Goal: Communication & Community: Answer question/provide support

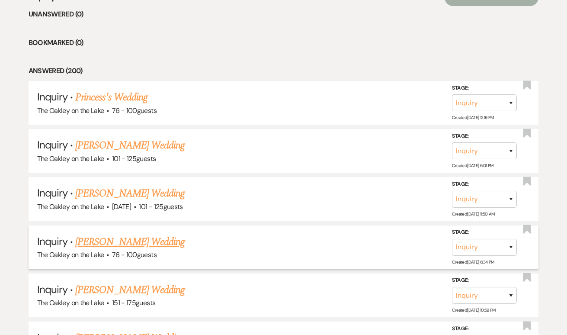
scroll to position [359, 0]
click at [101, 98] on link "Princess's Wedding" at bounding box center [111, 98] width 72 height 16
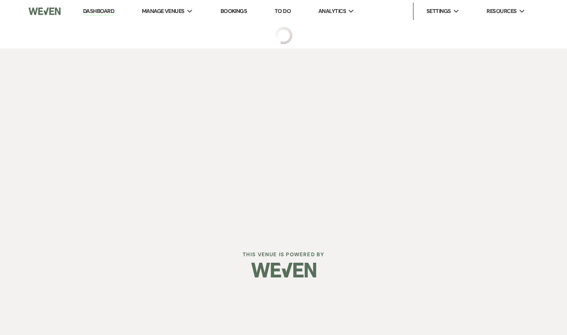
select select "4"
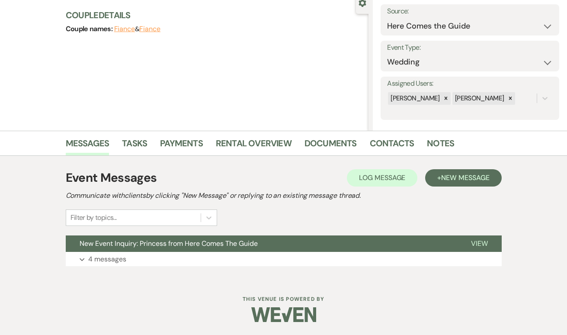
click at [117, 270] on div "Event Messages Log Log Message + New Message Communicate with clients by clicki…" at bounding box center [284, 217] width 436 height 106
click at [115, 262] on p "4 messages" at bounding box center [107, 259] width 38 height 11
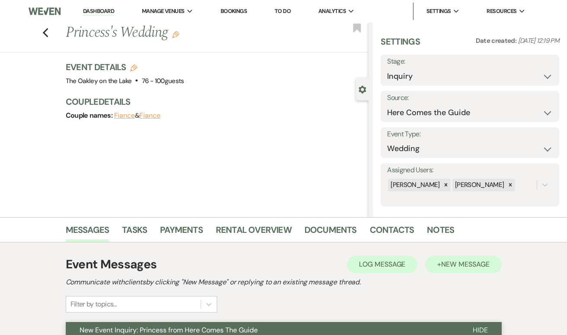
click at [472, 267] on span "New Message" at bounding box center [465, 264] width 48 height 9
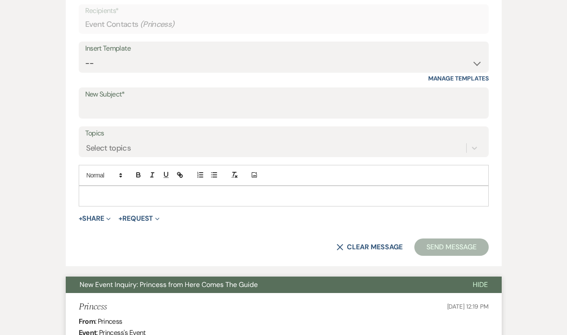
scroll to position [391, 0]
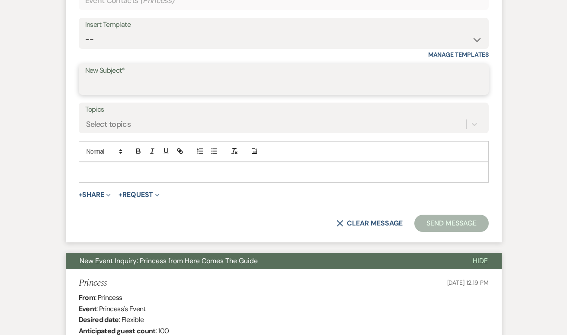
click at [151, 85] on input "New Subject*" at bounding box center [283, 85] width 397 height 17
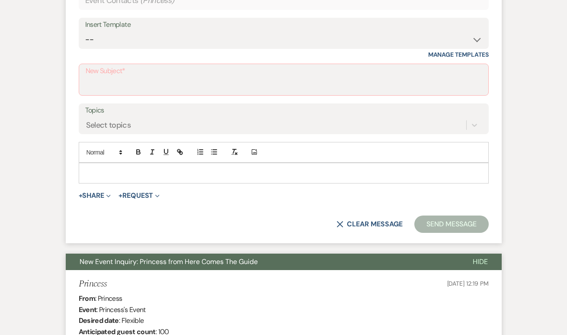
click at [147, 114] on label "Topics" at bounding box center [283, 110] width 397 height 13
click at [87, 119] on input "Topics" at bounding box center [86, 125] width 1 height 12
click at [144, 129] on div "Select topics" at bounding box center [275, 124] width 381 height 15
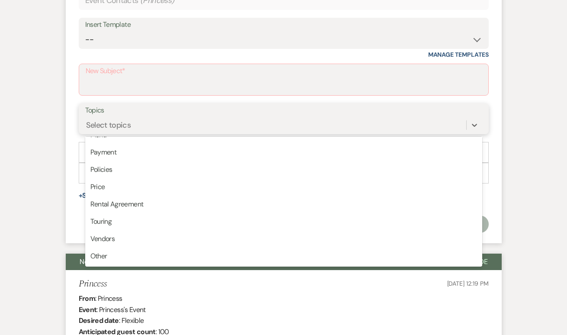
scroll to position [220, 0]
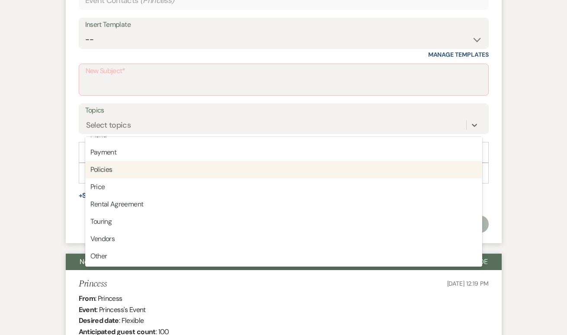
click at [73, 148] on form "New Message X Recipients* Event Contacts ( Princess ) Insert Template -- Weven …" at bounding box center [284, 96] width 436 height 296
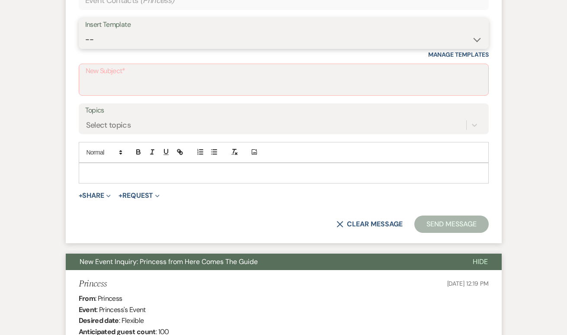
select select "6107"
type input "You’re Invited – Open Tours at [GEOGRAPHIC_DATA] on the Lake ✨"
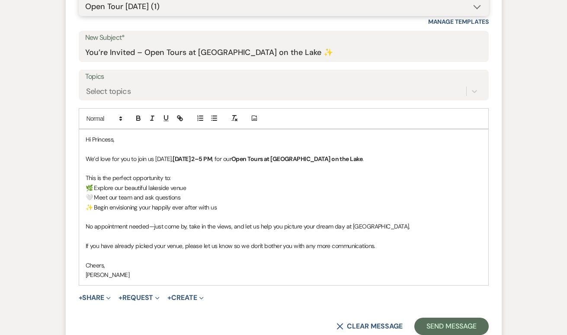
scroll to position [424, 0]
click at [446, 320] on button "Send Message" at bounding box center [451, 325] width 74 height 17
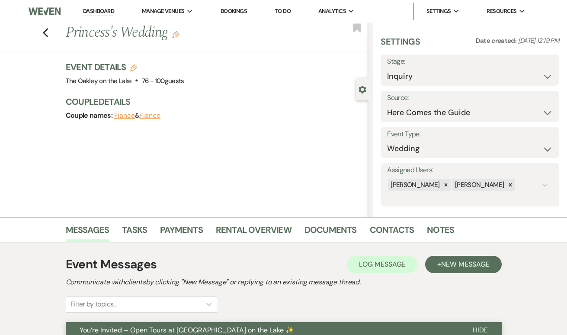
scroll to position [0, 0]
click at [46, 35] on use "button" at bounding box center [45, 33] width 6 height 10
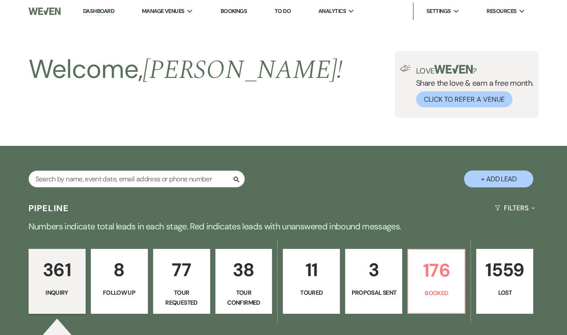
scroll to position [359, 0]
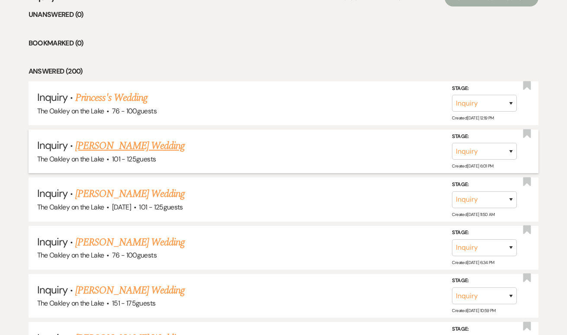
click at [146, 146] on link "[PERSON_NAME] Wedding" at bounding box center [129, 146] width 109 height 16
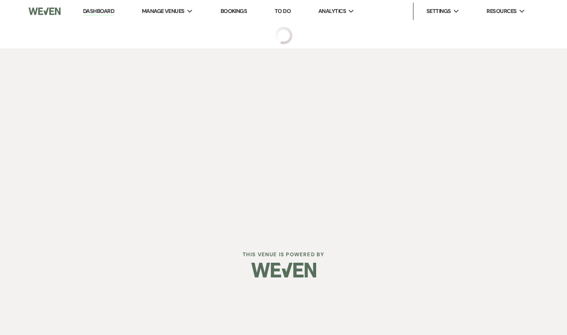
select select "4"
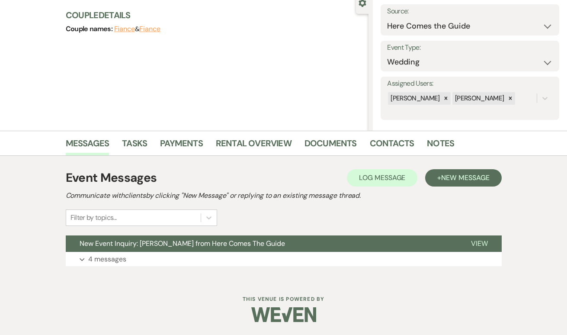
scroll to position [86, 0]
click at [106, 259] on p "4 messages" at bounding box center [107, 259] width 38 height 11
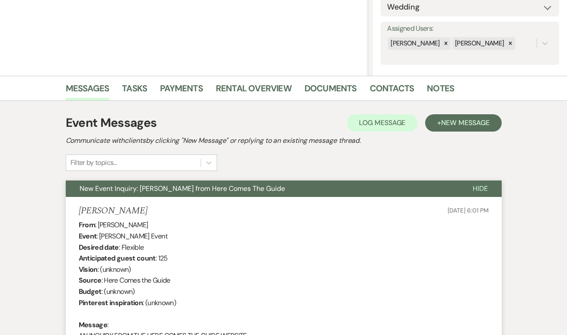
scroll to position [56, 0]
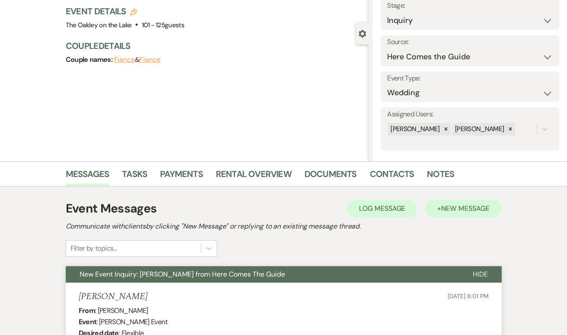
click at [444, 208] on span "New Message" at bounding box center [465, 208] width 48 height 9
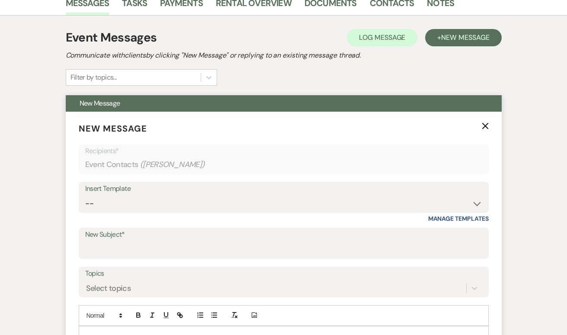
scroll to position [240, 0]
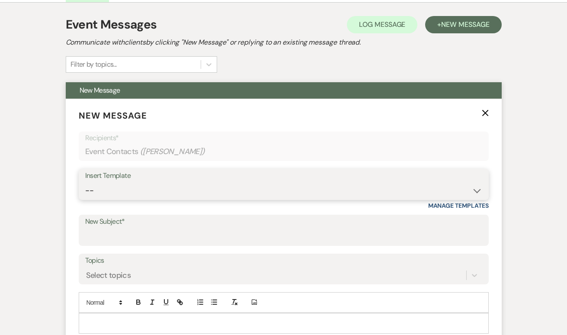
select select "6107"
type input "You’re Invited – Open Tours at [GEOGRAPHIC_DATA] on the Lake ✨"
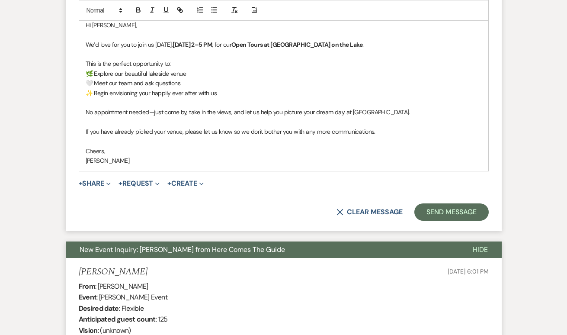
scroll to position [546, 0]
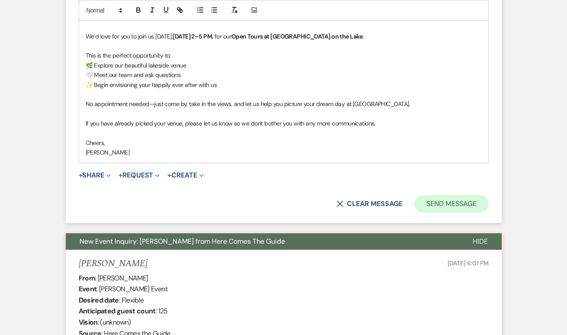
click at [444, 199] on button "Send Message" at bounding box center [451, 203] width 74 height 17
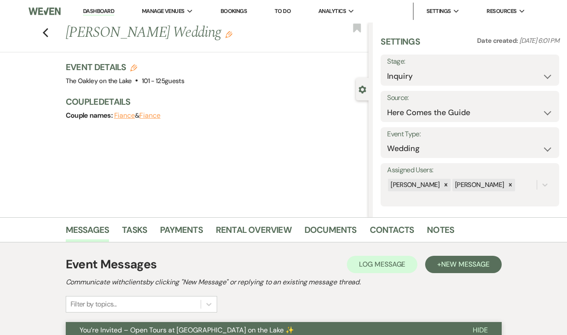
scroll to position [0, 0]
click at [45, 30] on icon "Previous" at bounding box center [45, 33] width 6 height 10
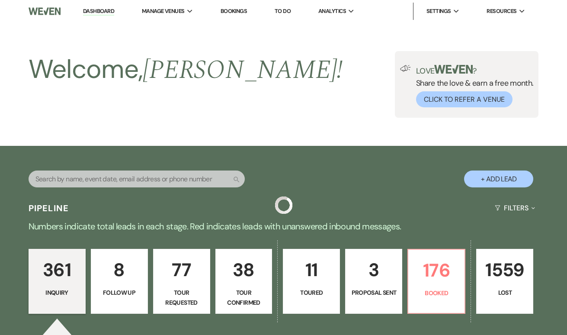
scroll to position [359, 0]
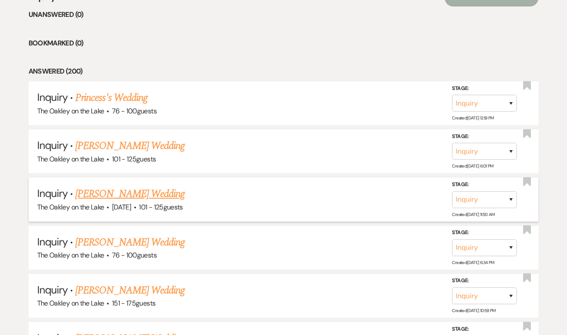
click at [111, 189] on link "[PERSON_NAME] Wedding" at bounding box center [129, 194] width 109 height 16
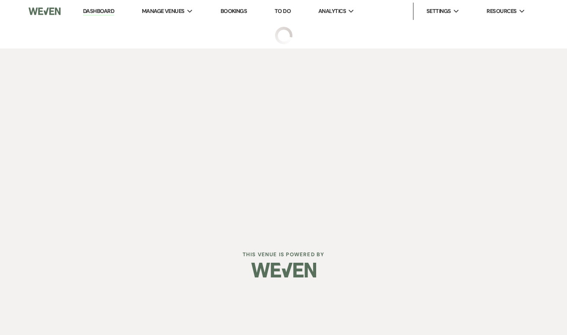
select select "4"
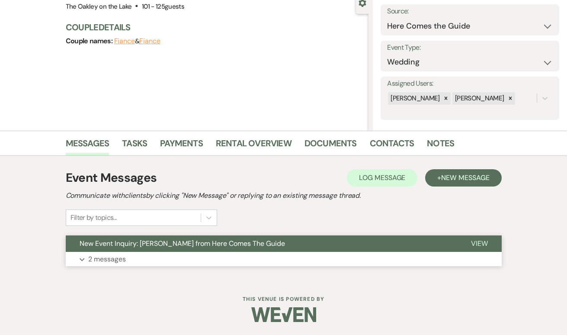
scroll to position [86, 0]
click at [98, 257] on p "2 messages" at bounding box center [107, 259] width 38 height 11
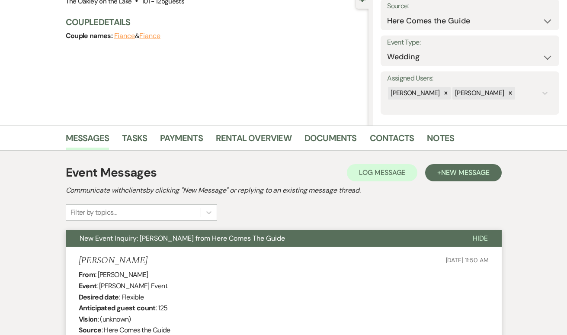
scroll to position [62, 0]
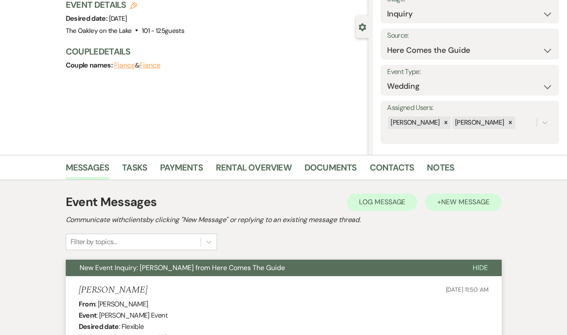
click at [453, 199] on span "New Message" at bounding box center [465, 201] width 48 height 9
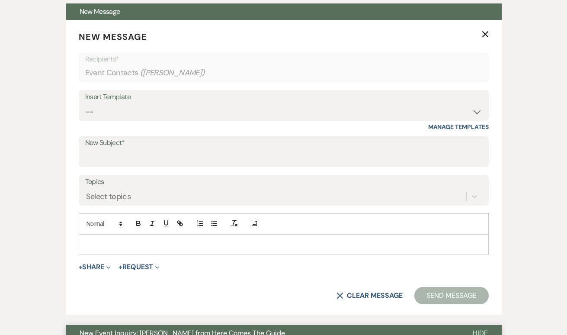
scroll to position [342, 0]
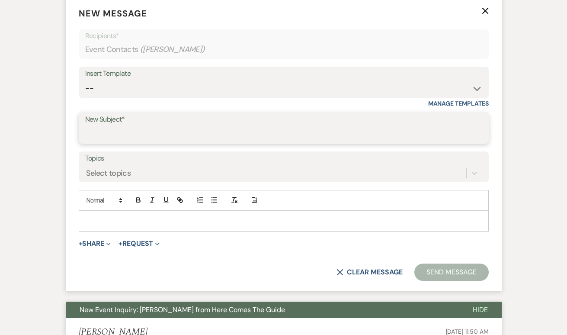
click at [175, 132] on input "New Subject*" at bounding box center [283, 134] width 397 height 17
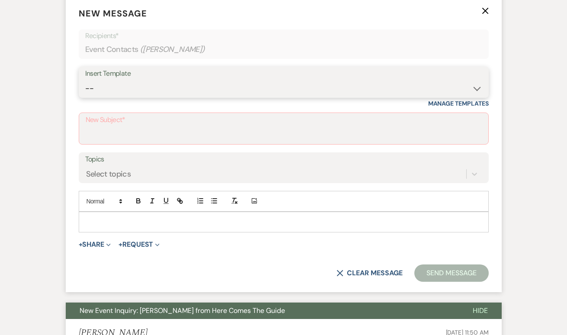
select select "6107"
type input "You’re Invited – Open Tours at [GEOGRAPHIC_DATA] on the Lake ✨"
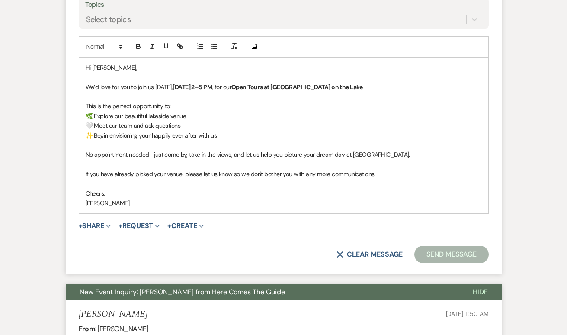
scroll to position [503, 0]
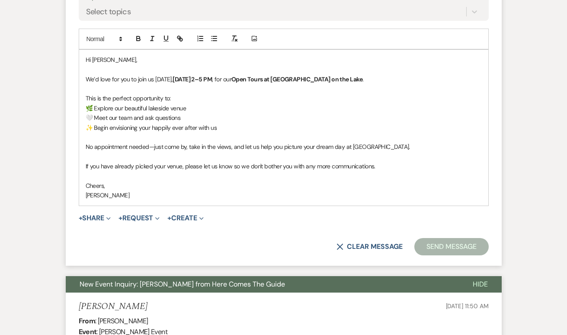
click at [462, 256] on form "New Message X Saving draft... Recipients* Event Contacts ( [PERSON_NAME] ) Inse…" at bounding box center [284, 50] width 436 height 430
click at [429, 205] on form "New Message X Saving draft... Recipients* Event Contacts ( [PERSON_NAME] ) Inse…" at bounding box center [284, 50] width 436 height 430
click at [418, 190] on p "[PERSON_NAME]" at bounding box center [284, 195] width 396 height 10
click at [437, 250] on button "Send Message" at bounding box center [451, 246] width 74 height 17
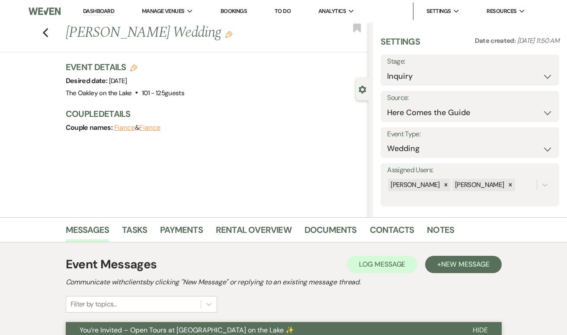
scroll to position [0, 0]
click at [45, 32] on use "button" at bounding box center [45, 33] width 6 height 10
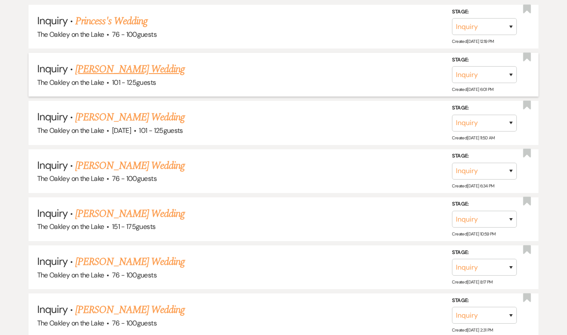
scroll to position [436, 0]
click at [93, 209] on link "[PERSON_NAME] Wedding" at bounding box center [129, 213] width 109 height 16
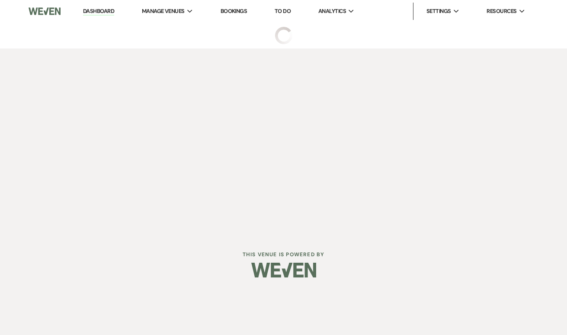
select select "4"
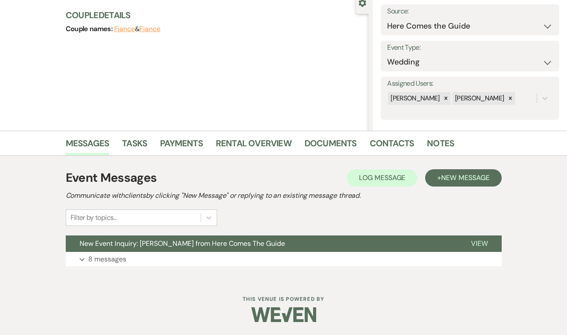
scroll to position [86, 0]
click at [95, 259] on p "8 messages" at bounding box center [107, 259] width 38 height 11
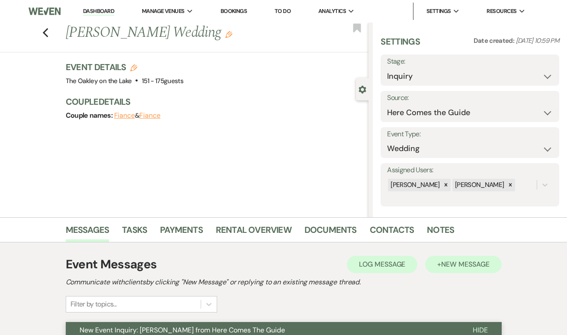
scroll to position [0, 0]
click at [453, 262] on span "New Message" at bounding box center [465, 264] width 48 height 9
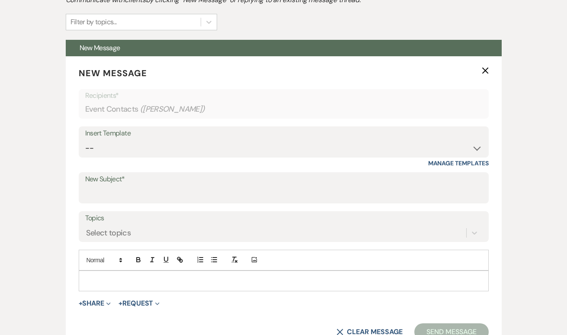
scroll to position [282, 0]
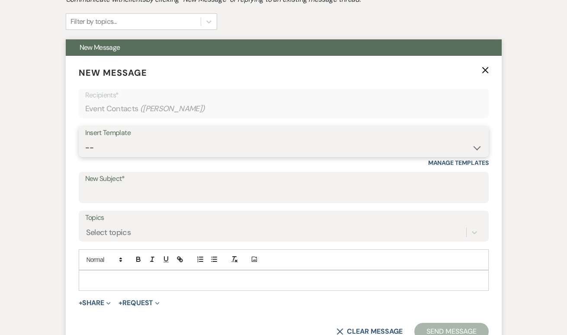
select select "6107"
type input "You’re Invited – Open Tours at [GEOGRAPHIC_DATA] on the Lake ✨"
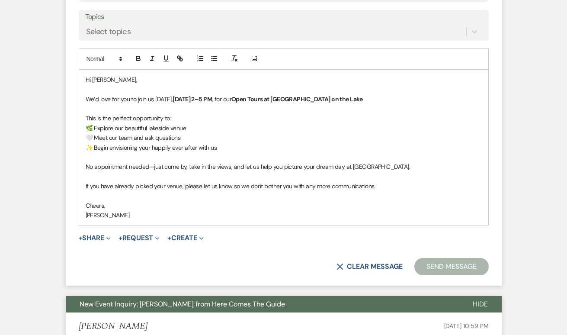
scroll to position [487, 0]
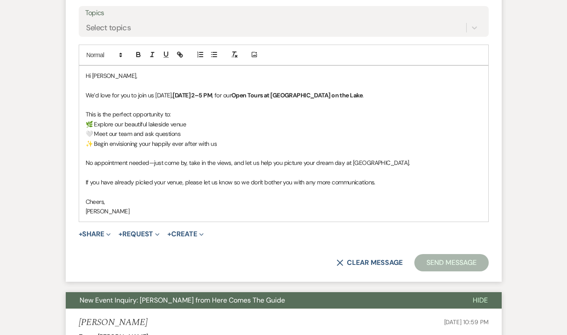
click at [426, 199] on p "Cheers," at bounding box center [284, 202] width 396 height 10
click at [445, 262] on button "Send Message" at bounding box center [451, 262] width 74 height 17
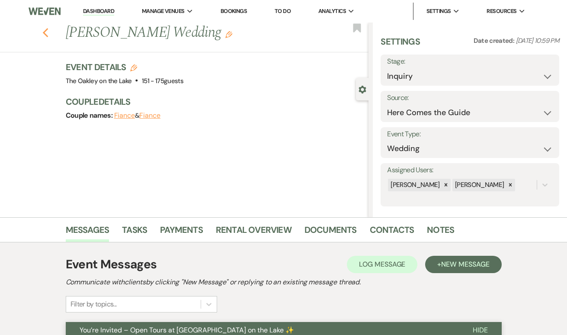
scroll to position [0, 0]
click at [44, 34] on use "button" at bounding box center [45, 33] width 6 height 10
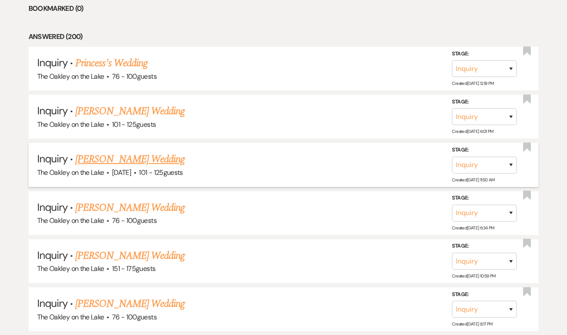
scroll to position [492, 0]
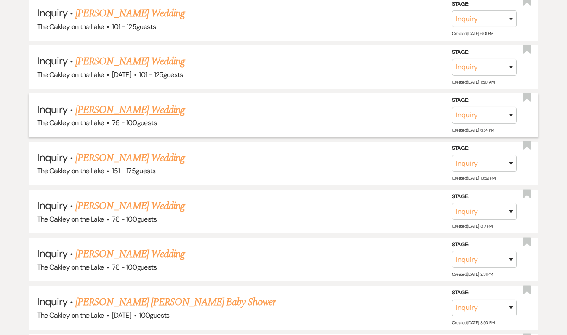
click at [116, 103] on link "[PERSON_NAME] Wedding" at bounding box center [129, 110] width 109 height 16
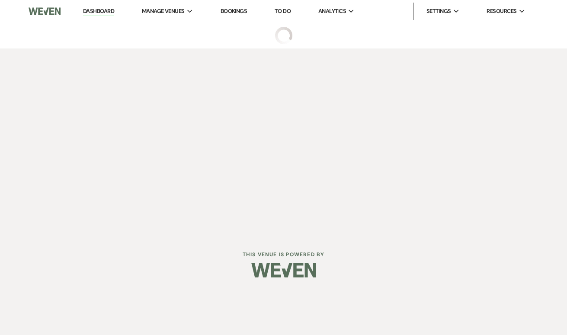
select select "4"
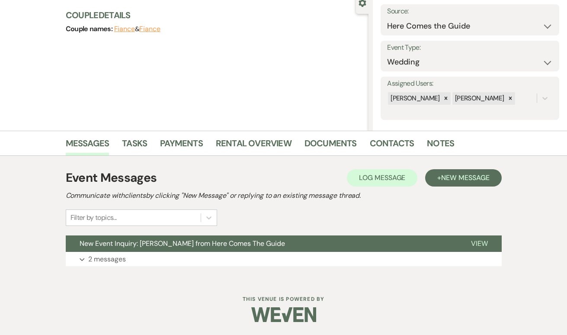
scroll to position [86, 0]
click at [435, 173] on button "+ New Message" at bounding box center [463, 178] width 76 height 17
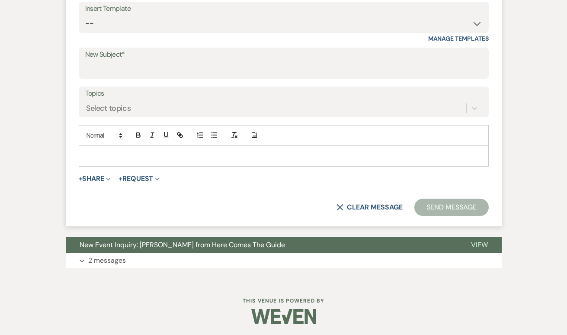
scroll to position [406, 0]
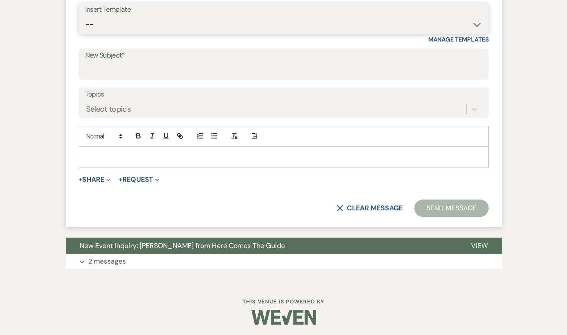
select select "6107"
type input "You’re Invited – Open Tours at [GEOGRAPHIC_DATA] on the Lake ✨"
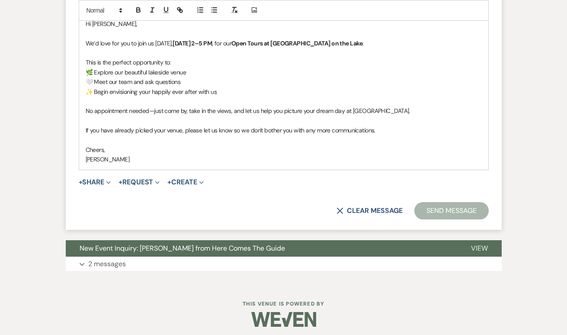
click at [430, 206] on button "Send Message" at bounding box center [451, 210] width 74 height 17
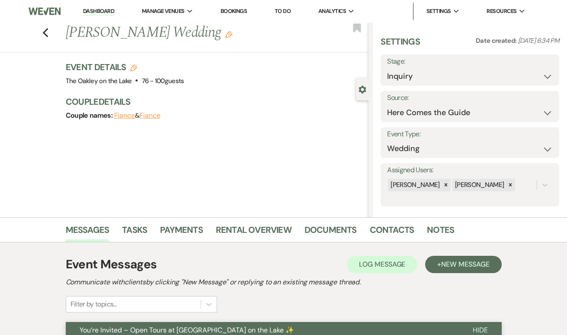
scroll to position [0, 0]
click at [47, 35] on icon "Previous" at bounding box center [45, 33] width 6 height 10
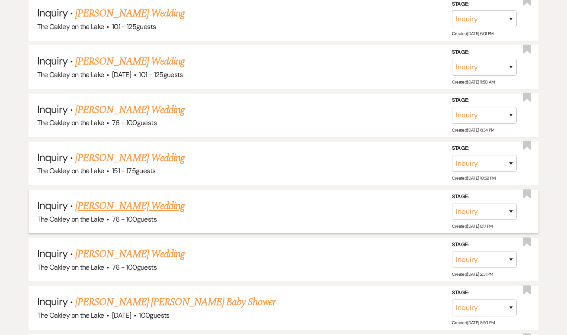
click at [121, 203] on link "[PERSON_NAME] Wedding" at bounding box center [129, 206] width 109 height 16
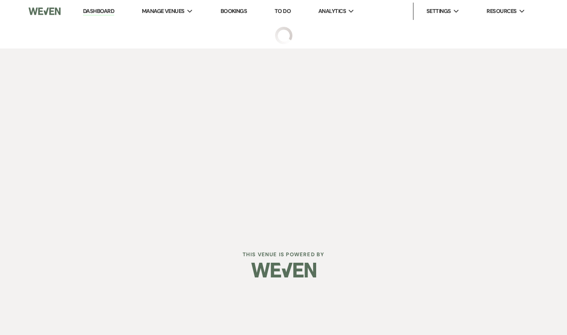
select select "4"
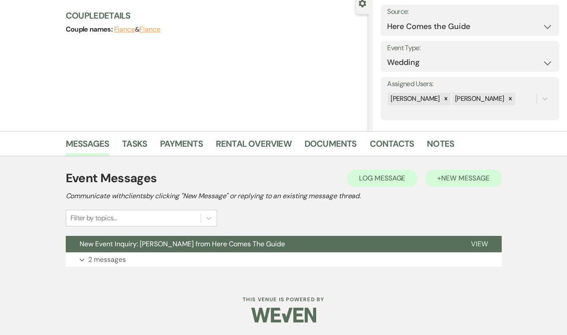
click at [463, 183] on button "+ New Message" at bounding box center [463, 178] width 76 height 17
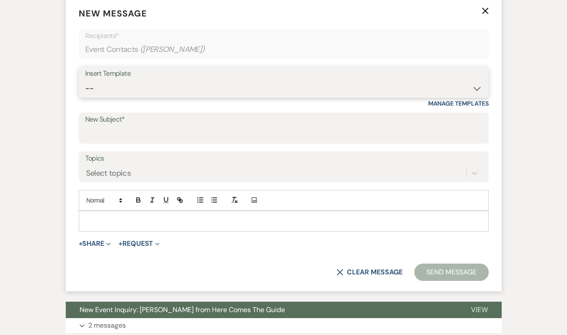
select select "6107"
type input "You’re Invited – Open Tours at [GEOGRAPHIC_DATA] on the Lake ✨"
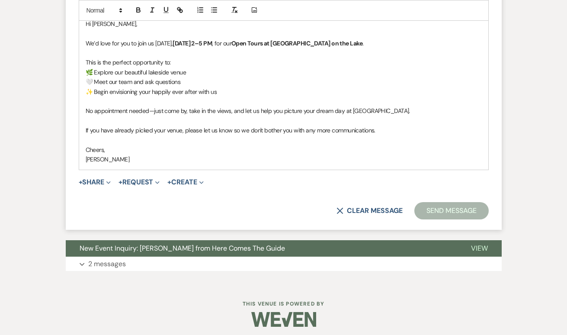
click at [456, 202] on button "Send Message" at bounding box center [451, 210] width 74 height 17
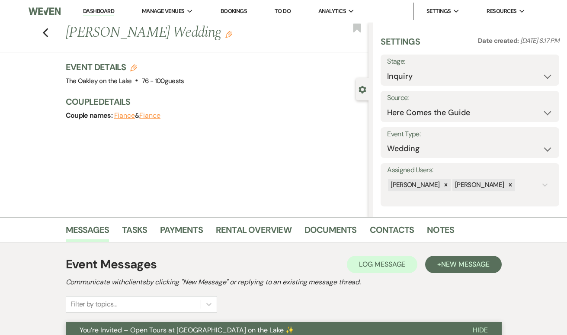
click at [46, 26] on div "Previous [PERSON_NAME] Wedding Edit Bookmark" at bounding box center [182, 37] width 373 height 30
click at [46, 36] on use "button" at bounding box center [45, 33] width 6 height 10
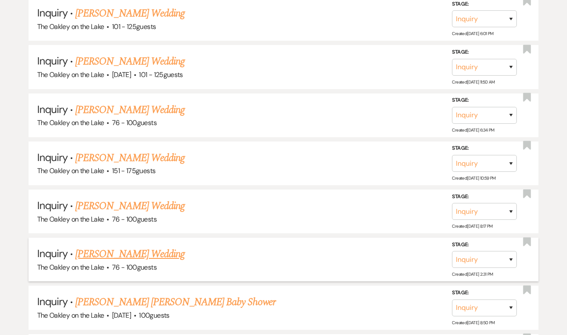
click at [135, 246] on link "[PERSON_NAME] Wedding" at bounding box center [129, 254] width 109 height 16
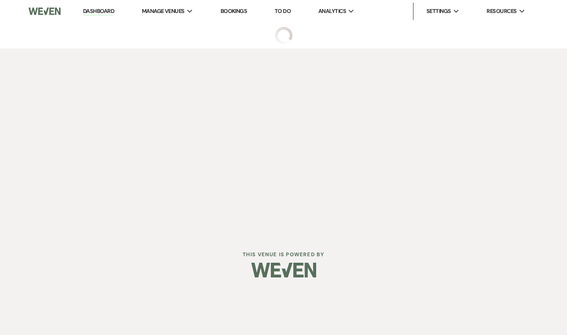
select select "4"
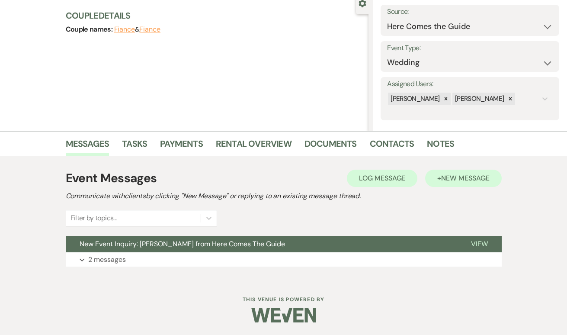
click at [463, 177] on span "New Message" at bounding box center [465, 177] width 48 height 9
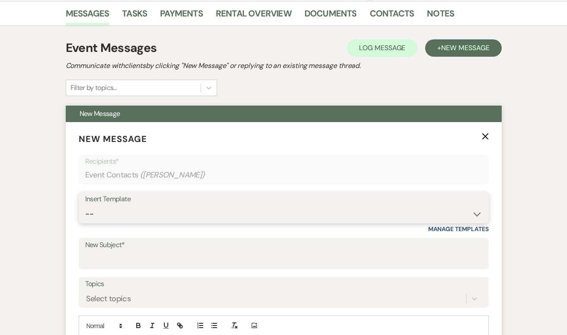
select select "6107"
type input "You’re Invited – Open Tours at [GEOGRAPHIC_DATA] on the Lake ✨"
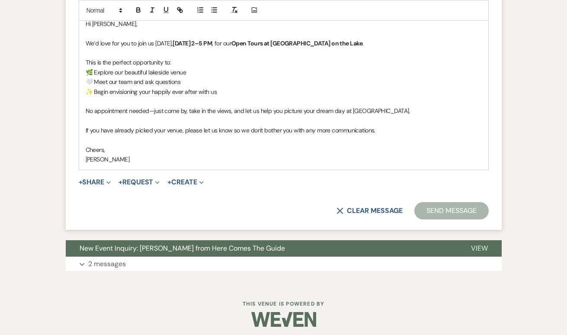
click at [441, 207] on button "Send Message" at bounding box center [451, 210] width 74 height 17
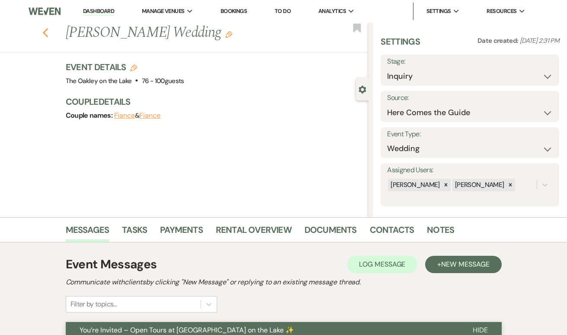
click at [45, 32] on use "button" at bounding box center [45, 33] width 6 height 10
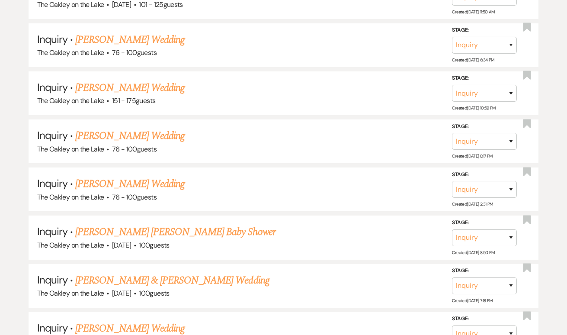
scroll to position [562, 0]
click at [88, 224] on link "[PERSON_NAME] [PERSON_NAME] Baby Shower" at bounding box center [175, 232] width 200 height 16
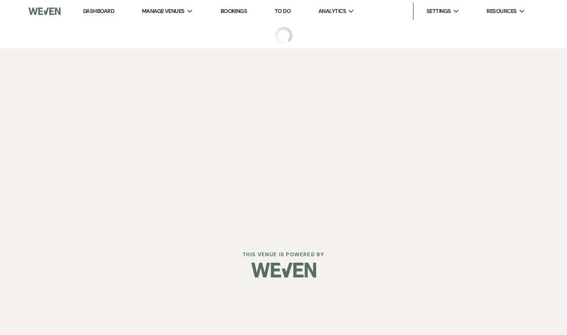
select select "5"
select select "3"
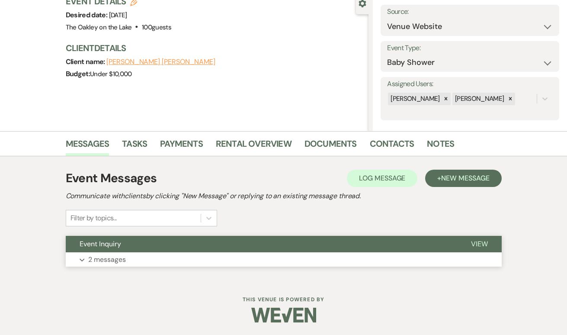
click at [89, 262] on p "2 messages" at bounding box center [107, 259] width 38 height 11
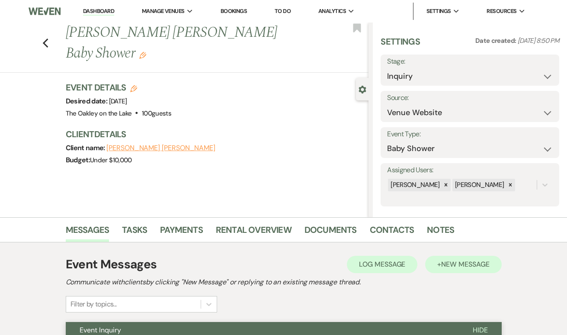
scroll to position [0, 0]
click at [475, 266] on span "New Message" at bounding box center [465, 264] width 48 height 9
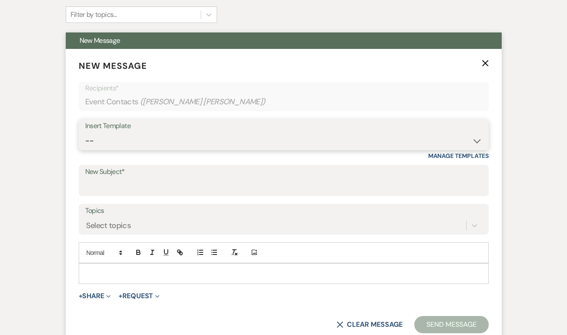
select select "6107"
type input "You’re Invited – Open Tours at [GEOGRAPHIC_DATA] on the Lake ✨"
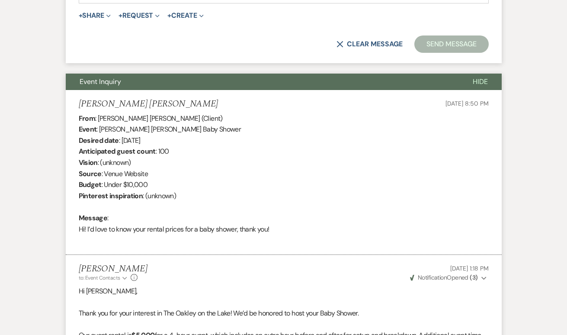
click at [449, 42] on button "Send Message" at bounding box center [451, 43] width 74 height 17
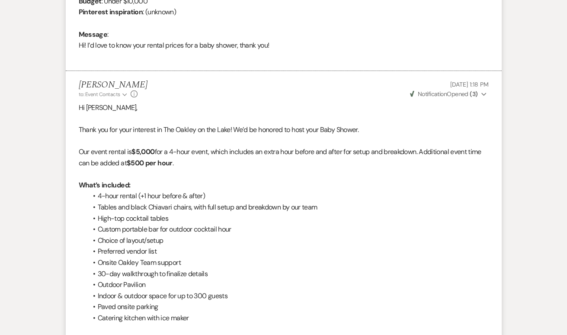
scroll to position [0, 0]
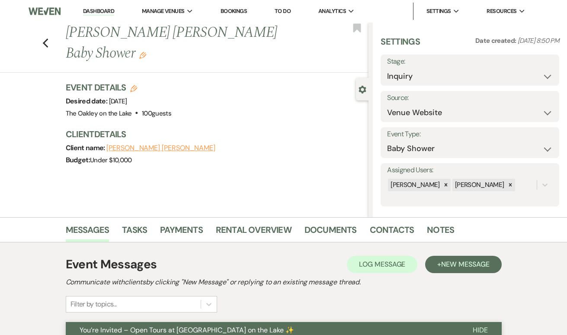
click at [49, 43] on div "Previous [PERSON_NAME] [PERSON_NAME] Baby Shower Edit Bookmark" at bounding box center [182, 47] width 373 height 50
click at [45, 41] on use "button" at bounding box center [45, 44] width 6 height 10
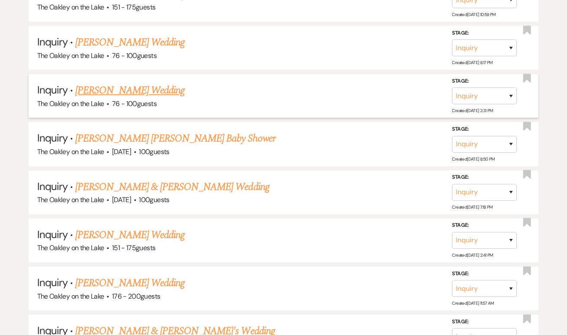
scroll to position [669, 0]
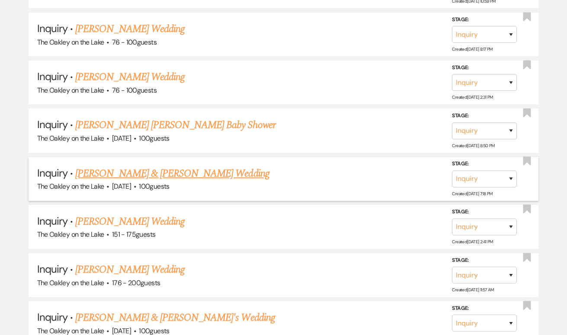
click at [99, 166] on link "[PERSON_NAME] & [PERSON_NAME] Wedding" at bounding box center [172, 174] width 194 height 16
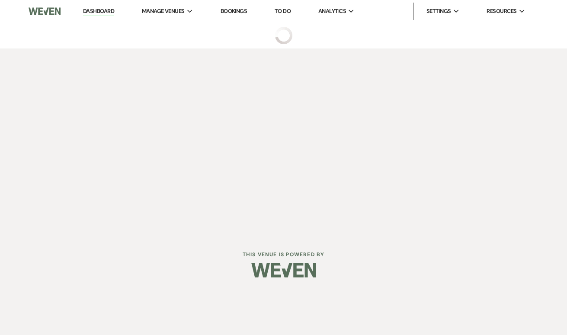
select select "5"
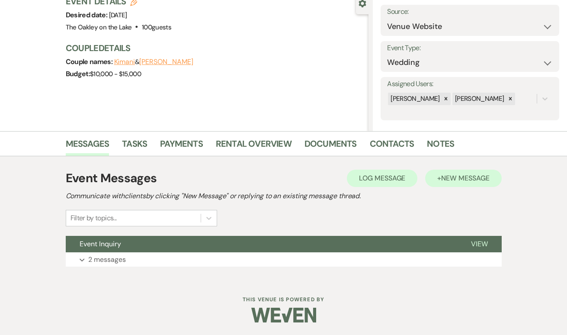
click at [447, 184] on button "+ New Message" at bounding box center [463, 178] width 76 height 17
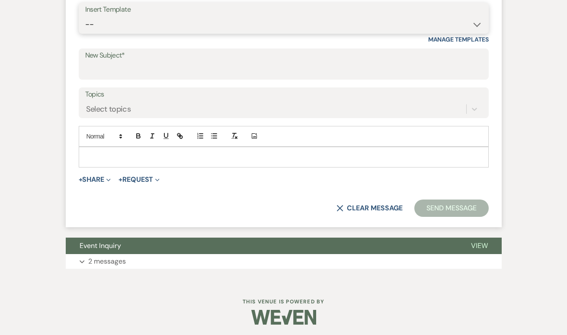
select select "6107"
type input "You’re Invited – Open Tours at [GEOGRAPHIC_DATA] on the Lake ✨"
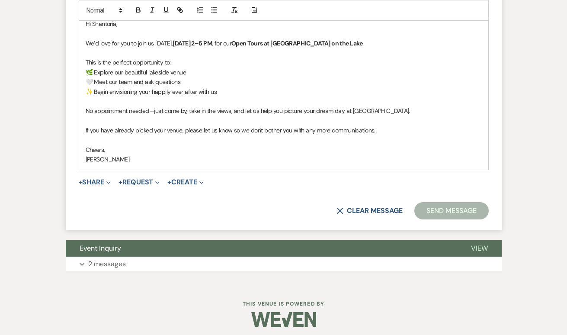
click at [441, 204] on button "Send Message" at bounding box center [451, 210] width 74 height 17
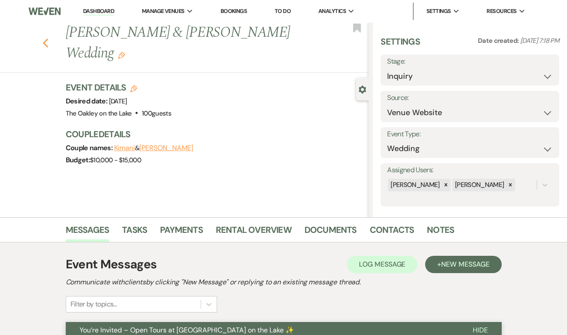
click at [45, 38] on icon "Previous" at bounding box center [45, 43] width 6 height 10
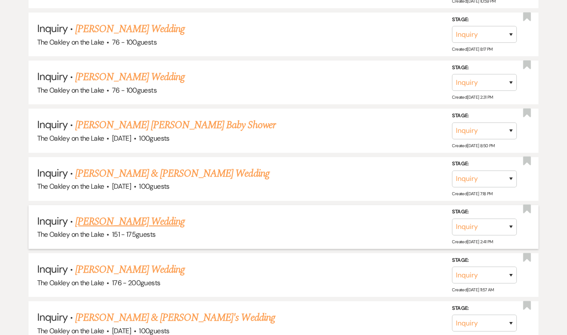
click at [106, 214] on link "[PERSON_NAME] Wedding" at bounding box center [129, 222] width 109 height 16
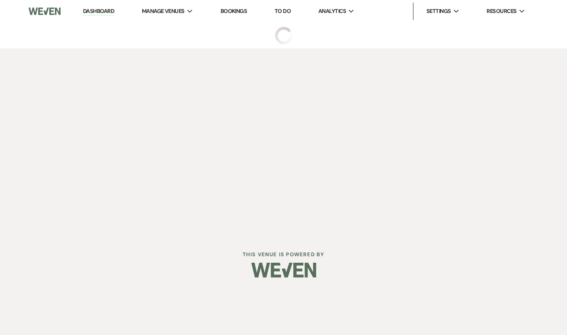
select select "4"
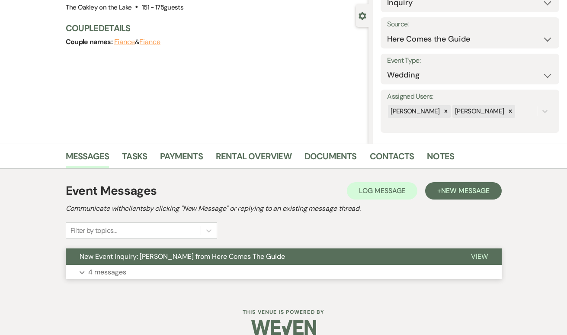
click at [114, 270] on p "4 messages" at bounding box center [107, 271] width 38 height 11
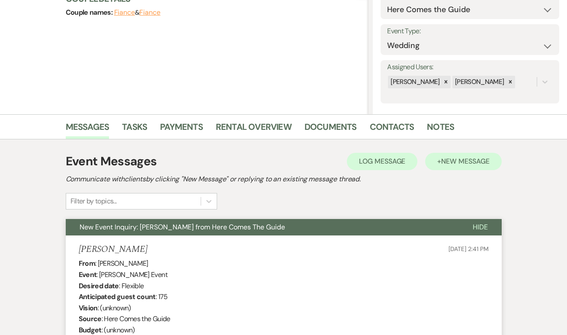
click at [457, 167] on button "+ New Message" at bounding box center [463, 161] width 76 height 17
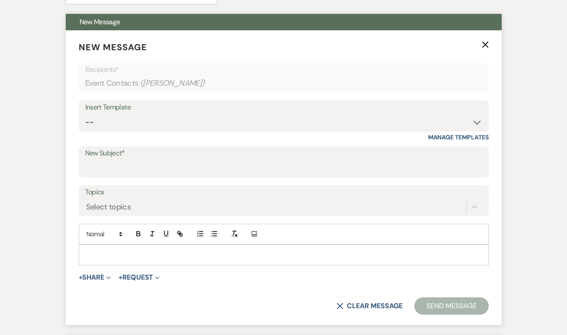
click at [135, 214] on div "Topics Select topics" at bounding box center [284, 200] width 410 height 31
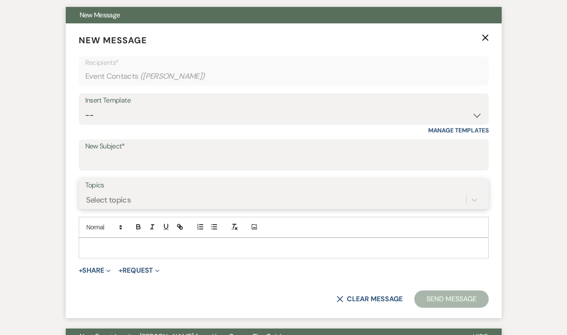
click at [127, 206] on form "New Message X Recipients* Event Contacts ( [PERSON_NAME] ) Insert Template -- W…" at bounding box center [284, 170] width 436 height 295
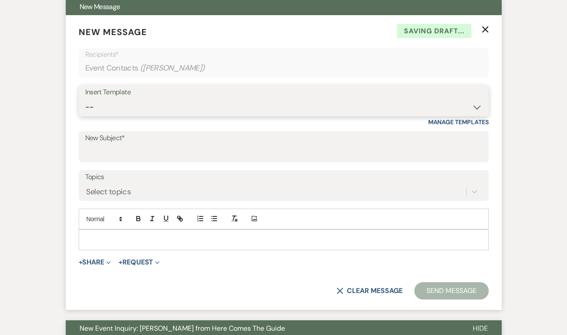
select select "6107"
type input "You’re Invited – Open Tours at [GEOGRAPHIC_DATA] on the Lake ✨"
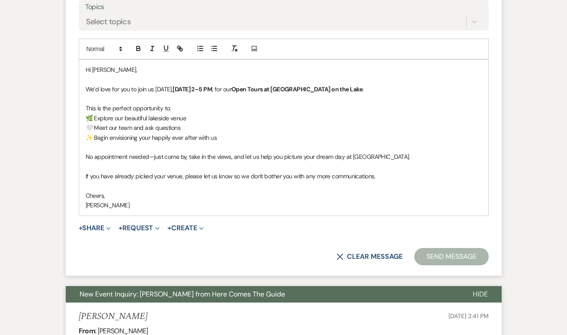
click at [457, 253] on button "Send Message" at bounding box center [451, 256] width 74 height 17
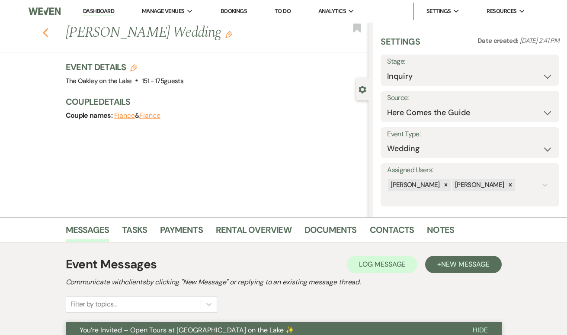
click at [45, 29] on icon "Previous" at bounding box center [45, 33] width 6 height 10
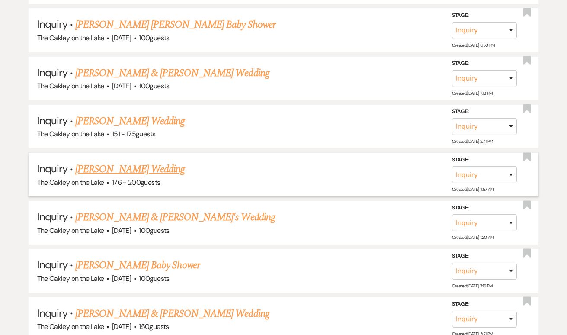
click at [138, 161] on link "[PERSON_NAME] Wedding" at bounding box center [129, 169] width 109 height 16
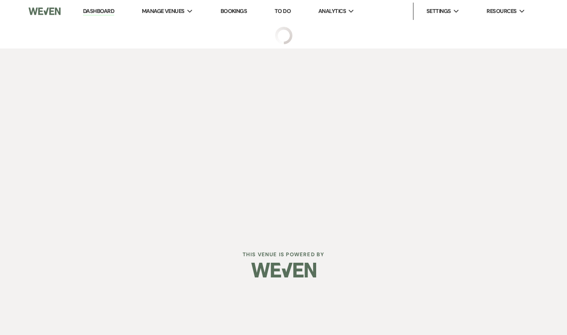
select select "4"
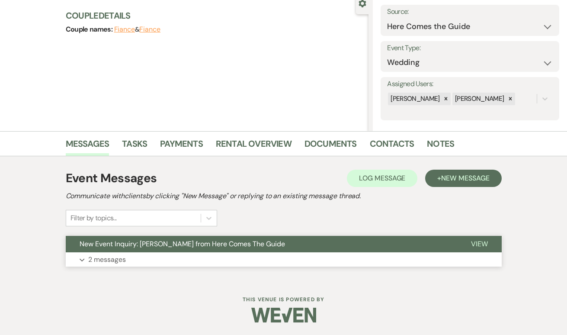
click at [119, 259] on p "2 messages" at bounding box center [107, 259] width 38 height 11
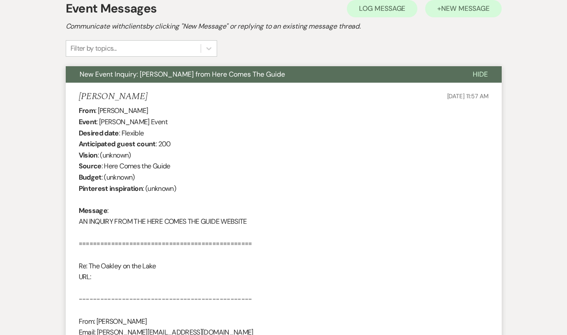
click at [462, 3] on button "+ New Message" at bounding box center [463, 8] width 76 height 17
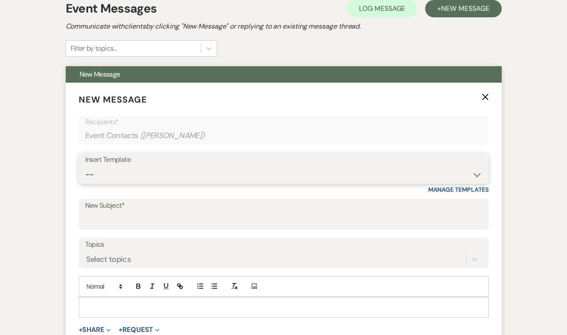
select select "6107"
type input "You’re Invited – Open Tours at [GEOGRAPHIC_DATA] on the Lake ✨"
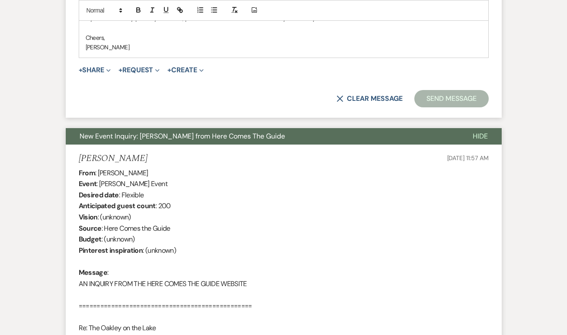
click at [443, 93] on button "Send Message" at bounding box center [451, 98] width 74 height 17
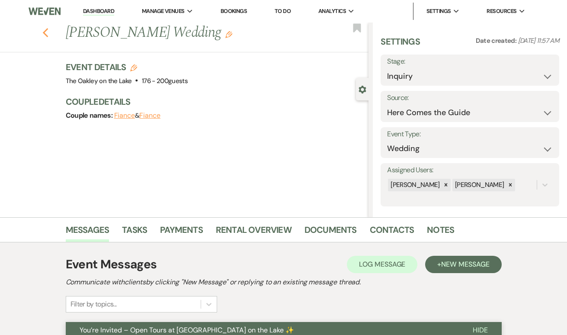
click at [45, 33] on icon "Previous" at bounding box center [45, 33] width 6 height 10
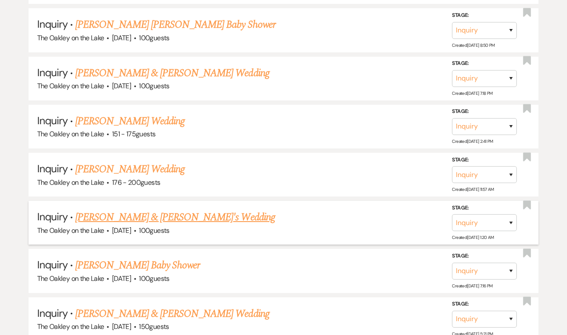
click at [112, 209] on link "[PERSON_NAME] & [PERSON_NAME]'s Wedding" at bounding box center [175, 217] width 200 height 16
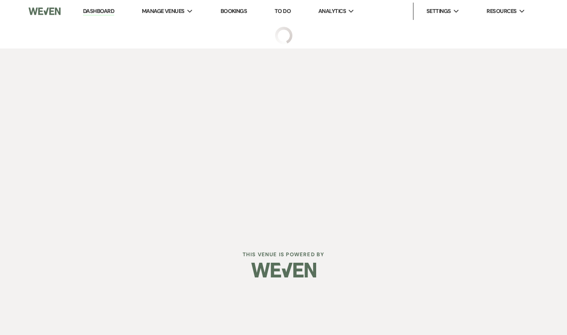
select select "5"
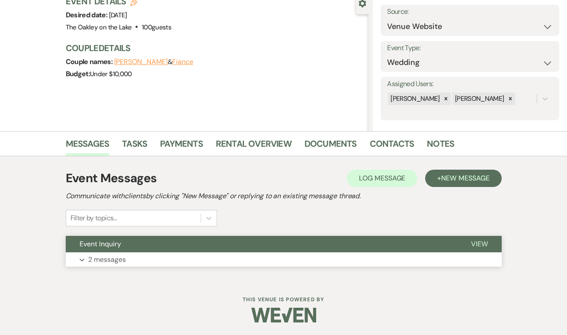
click at [101, 262] on p "2 messages" at bounding box center [107, 259] width 38 height 11
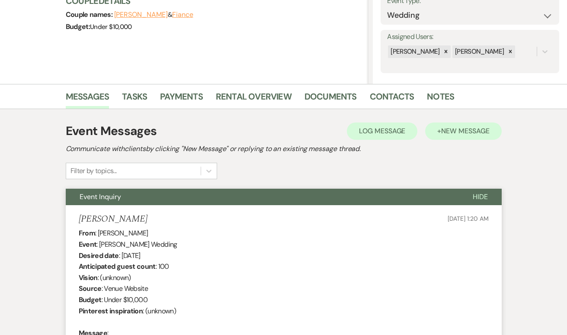
click at [464, 130] on span "New Message" at bounding box center [465, 130] width 48 height 9
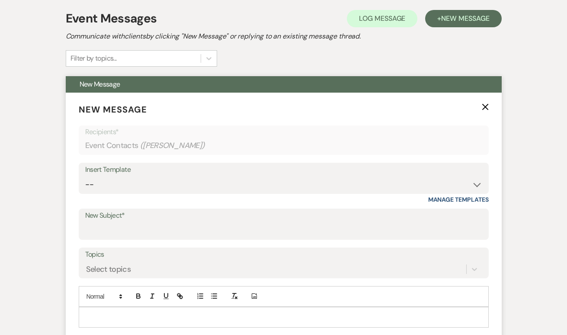
scroll to position [267, 0]
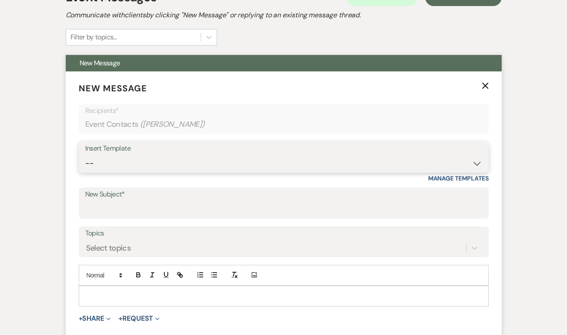
select select "6107"
type input "You’re Invited – Open Tours at [GEOGRAPHIC_DATA] on the Lake ✨"
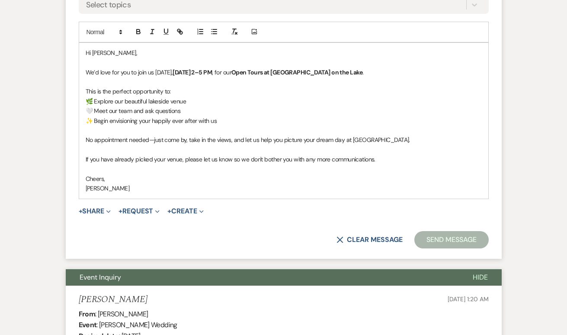
click at [456, 233] on button "Send Message" at bounding box center [451, 239] width 74 height 17
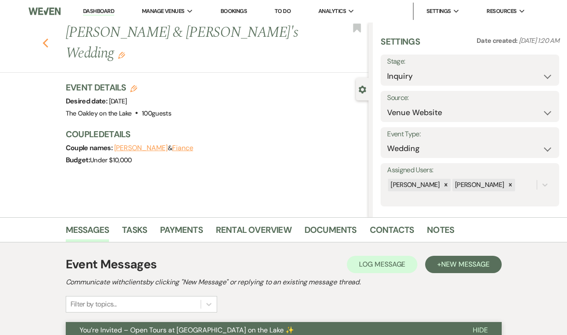
scroll to position [0, 0]
click at [45, 38] on icon "Previous" at bounding box center [45, 43] width 6 height 10
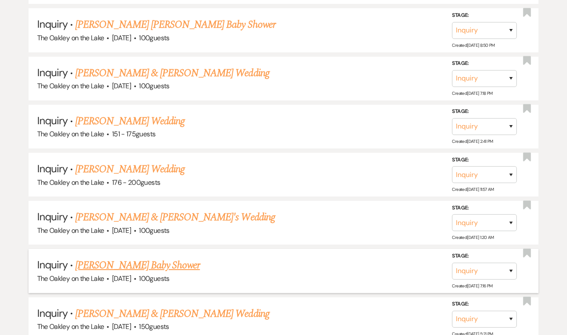
click at [124, 257] on link "[PERSON_NAME] Baby Shower" at bounding box center [137, 265] width 125 height 16
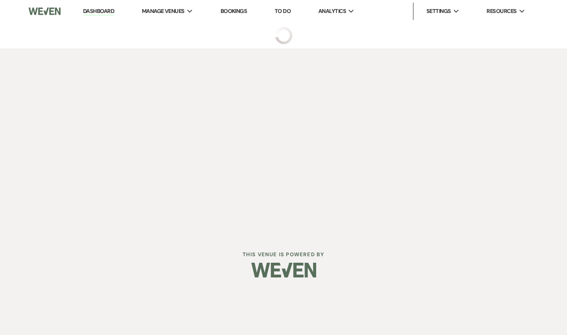
select select "5"
select select "3"
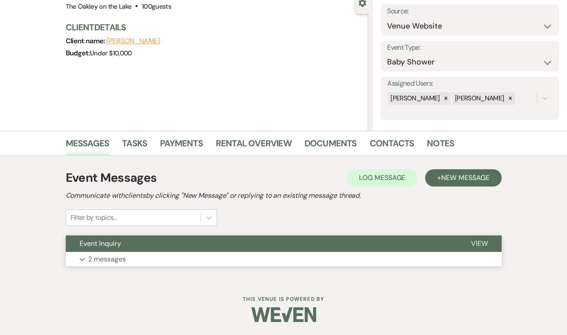
scroll to position [86, 0]
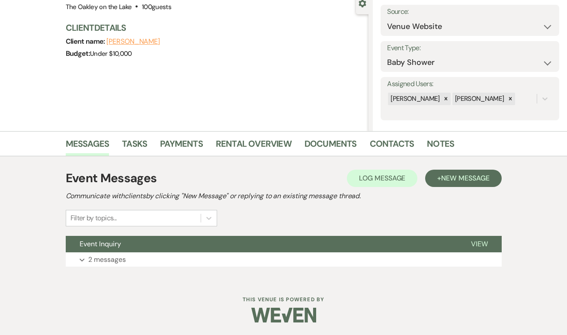
click at [113, 270] on div "Event Messages Log Log Message + New Message Communicate with clients by clicki…" at bounding box center [284, 218] width 436 height 106
click at [108, 260] on p "2 messages" at bounding box center [107, 259] width 38 height 11
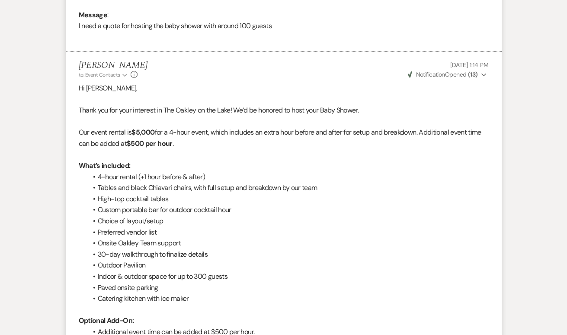
scroll to position [450, 0]
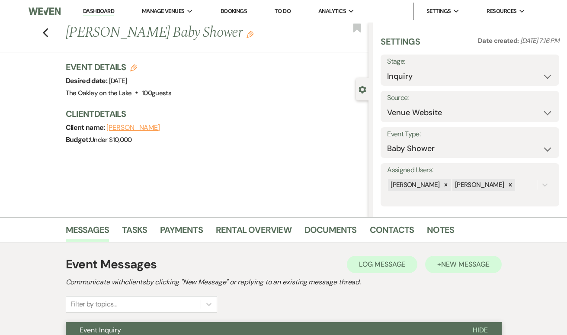
click at [452, 261] on span "New Message" at bounding box center [465, 264] width 48 height 9
click at [443, 90] on div "Settings Date created: [DATE] 7:16 PM Stage: Inquiry Follow Up Tour Requested T…" at bounding box center [470, 120] width 179 height 171
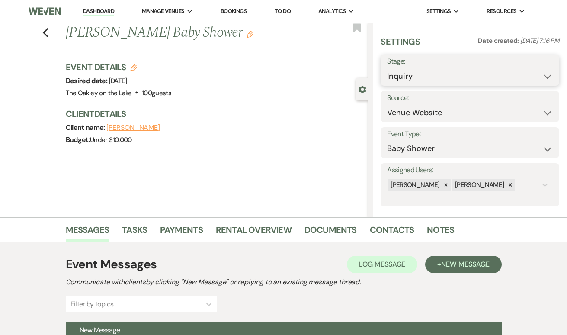
select select "8"
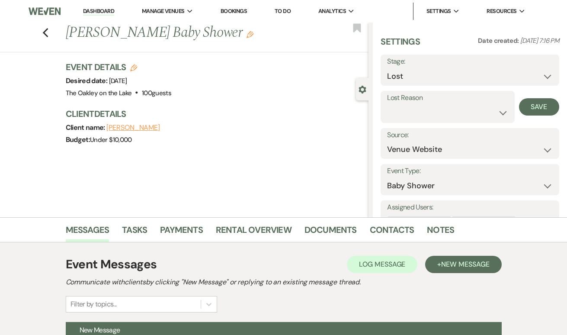
click at [510, 111] on div "Lost Reason Booked Elsewhere Budget Date Unavailable No Response Not a Good Mat…" at bounding box center [448, 107] width 134 height 32
click at [528, 110] on button "Save" at bounding box center [539, 106] width 40 height 17
click at [43, 31] on icon "Previous" at bounding box center [45, 33] width 6 height 10
select select "8"
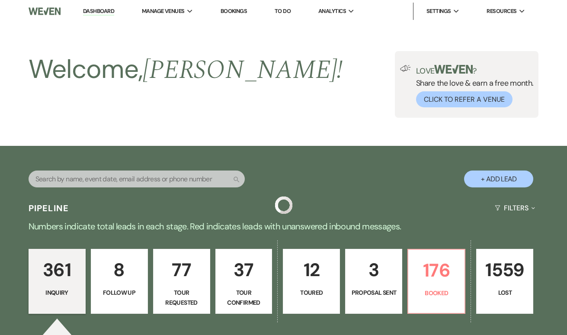
scroll to position [769, 0]
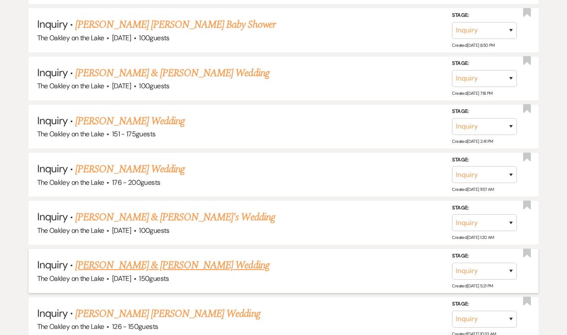
click at [116, 257] on link "[PERSON_NAME] & [PERSON_NAME] Wedding" at bounding box center [172, 265] width 194 height 16
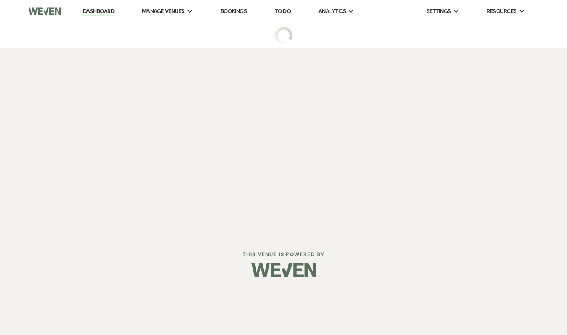
select select "5"
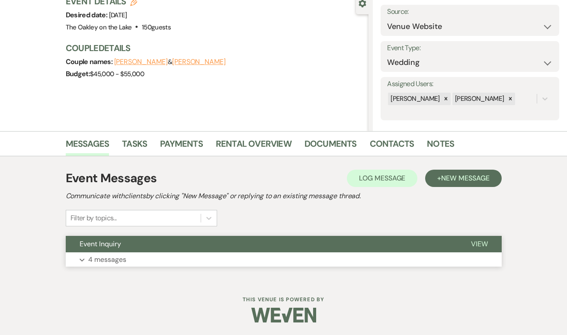
click at [116, 255] on p "4 messages" at bounding box center [107, 259] width 38 height 11
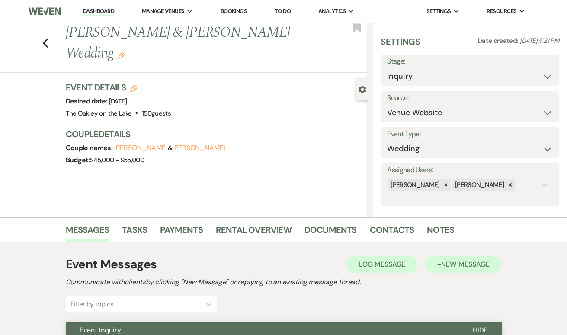
click at [453, 264] on span "New Message" at bounding box center [465, 264] width 48 height 9
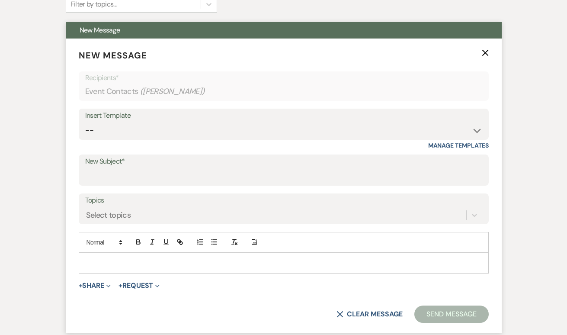
scroll to position [306, 0]
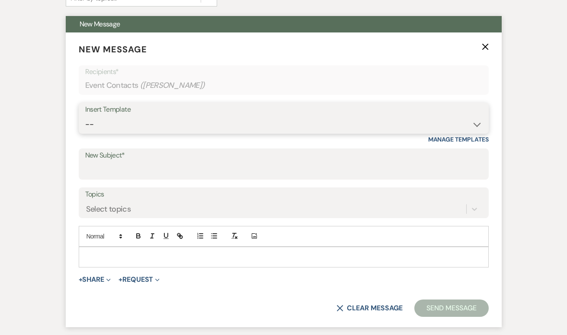
select select "6107"
type input "You’re Invited – Open Tours at [GEOGRAPHIC_DATA] on the Lake ✨"
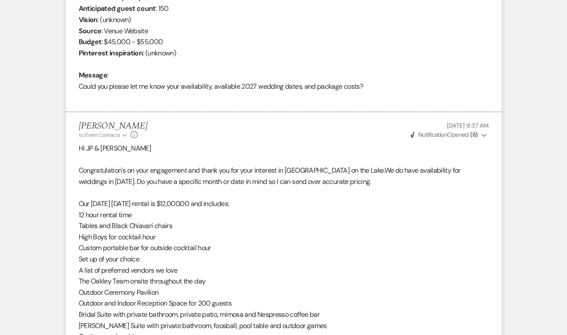
scroll to position [531, 0]
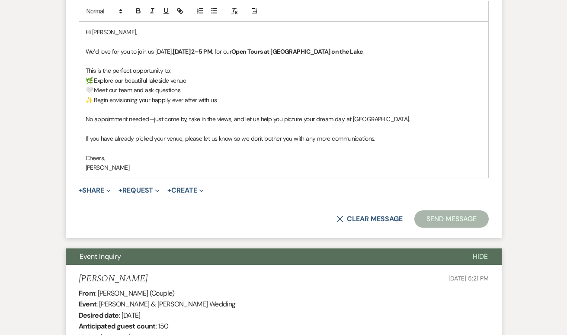
click at [448, 213] on button "Send Message" at bounding box center [451, 218] width 74 height 17
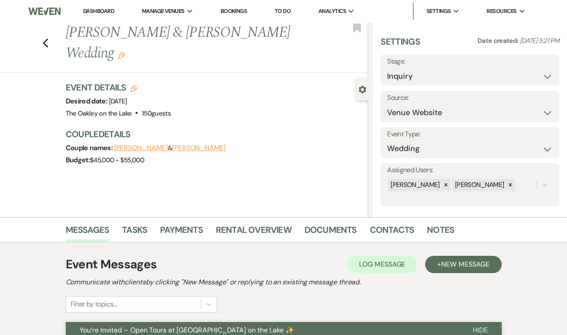
scroll to position [0, 0]
click at [46, 44] on icon "Previous" at bounding box center [45, 43] width 6 height 10
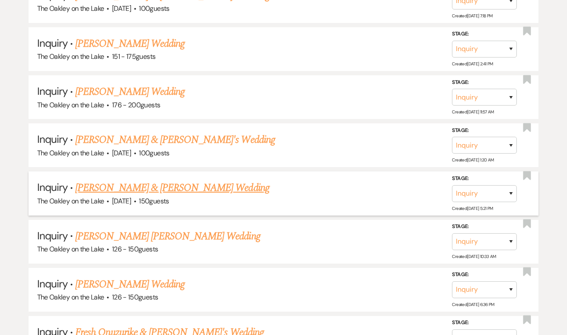
scroll to position [848, 0]
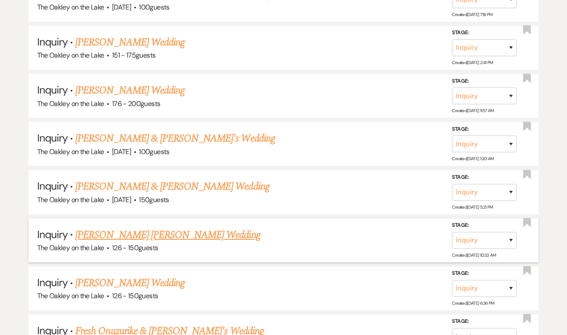
click at [110, 227] on link "[PERSON_NAME] [PERSON_NAME] Wedding" at bounding box center [167, 235] width 185 height 16
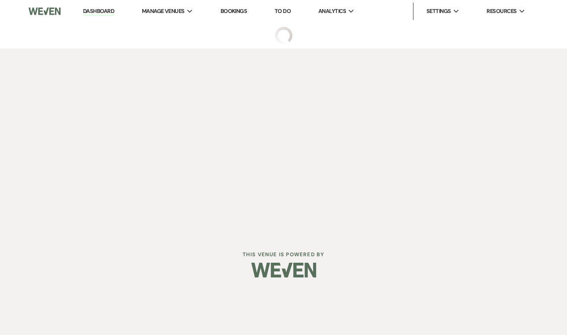
select select "4"
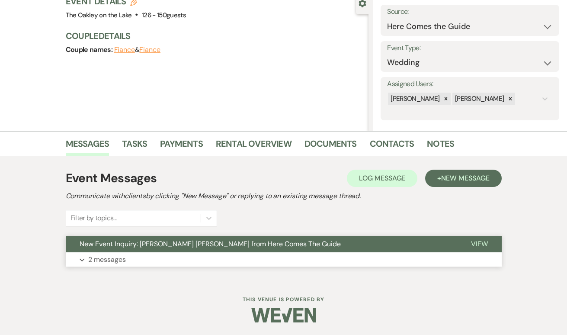
click at [106, 247] on span "New Event Inquiry: [PERSON_NAME] [PERSON_NAME] from Here Comes The Guide" at bounding box center [210, 243] width 261 height 9
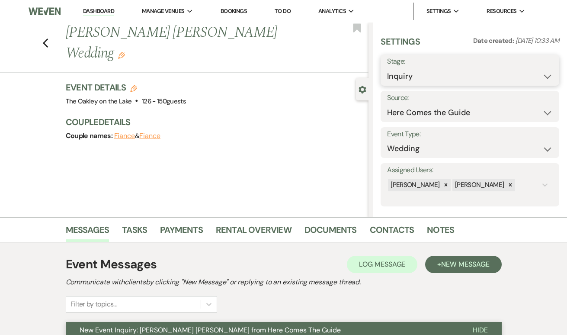
select select "8"
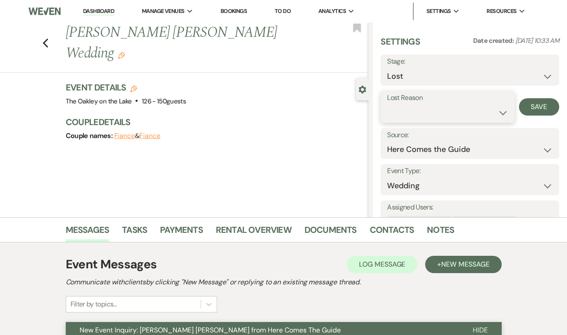
select select "5"
click at [539, 101] on button "Save" at bounding box center [539, 106] width 40 height 17
click at [46, 38] on icon "Previous" at bounding box center [45, 43] width 6 height 10
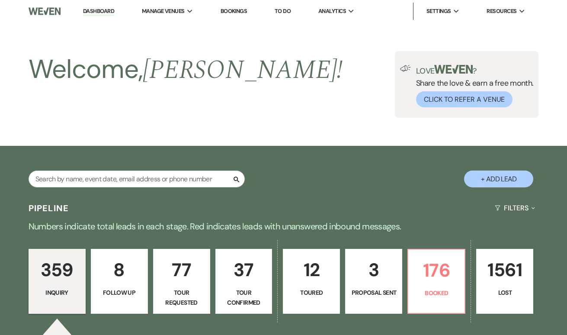
scroll to position [848, 0]
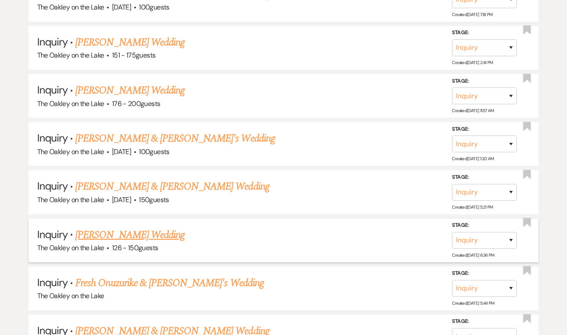
click at [112, 227] on link "[PERSON_NAME] Wedding" at bounding box center [129, 235] width 109 height 16
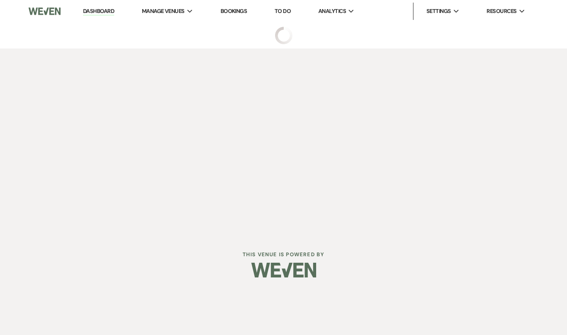
select select "4"
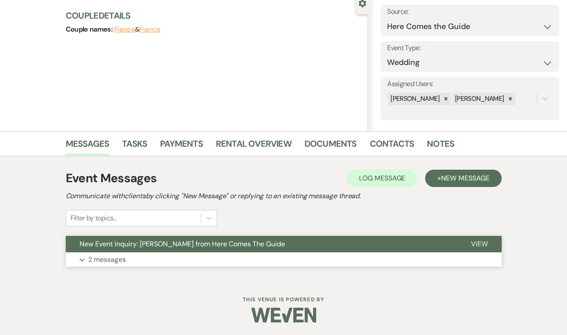
click at [107, 263] on p "2 messages" at bounding box center [107, 259] width 38 height 11
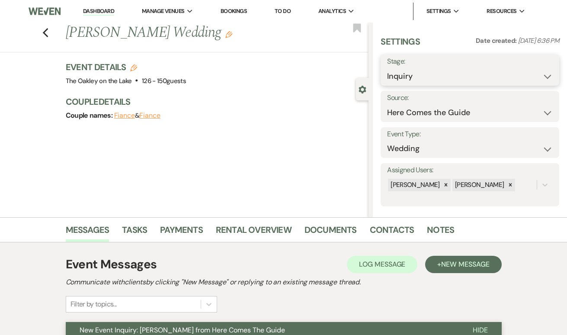
select select "8"
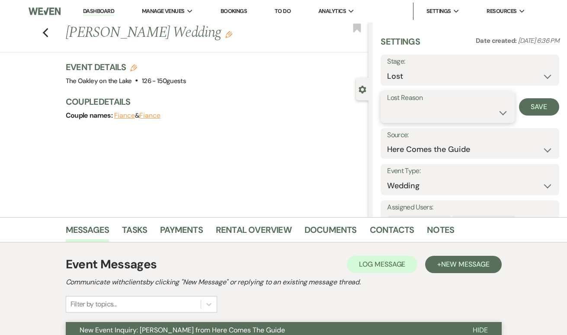
select select "5"
click at [539, 104] on button "Save" at bounding box center [539, 106] width 40 height 17
click at [45, 29] on icon "Previous" at bounding box center [45, 33] width 6 height 10
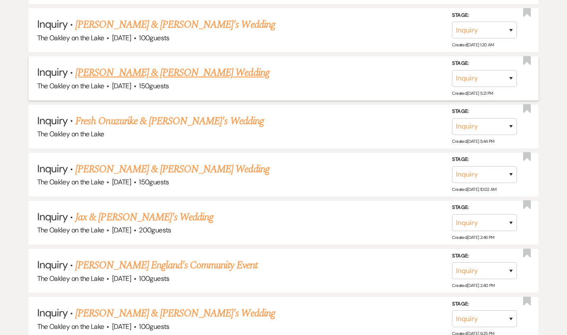
scroll to position [962, 0]
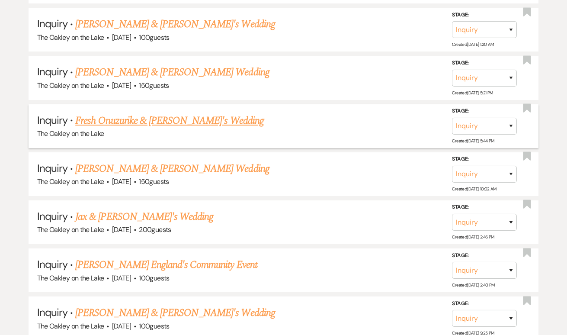
click at [106, 113] on link "Fresh Onuzurike & [PERSON_NAME]'s Wedding" at bounding box center [169, 121] width 189 height 16
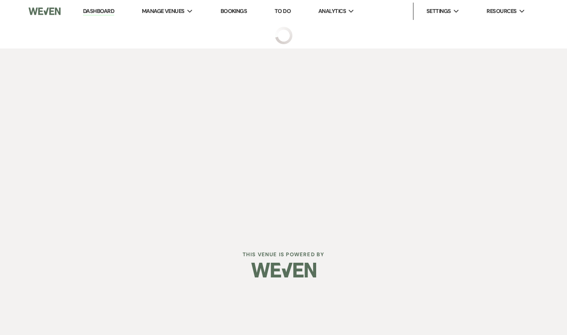
select select "22"
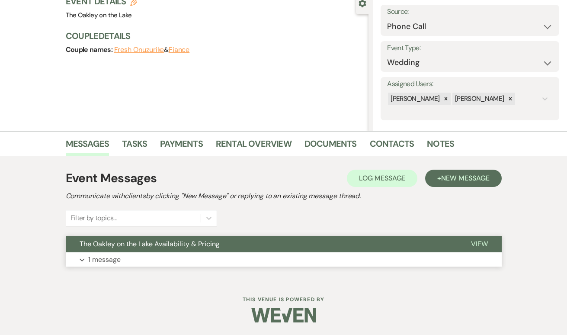
click at [108, 254] on p "1 message" at bounding box center [104, 259] width 32 height 11
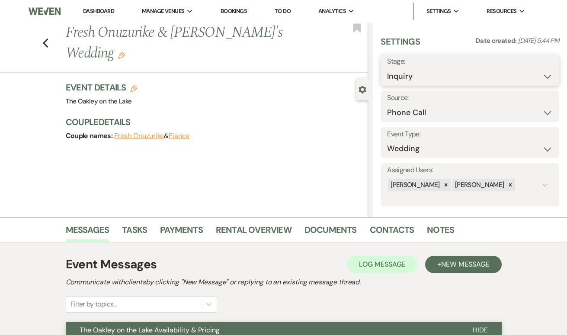
select select "8"
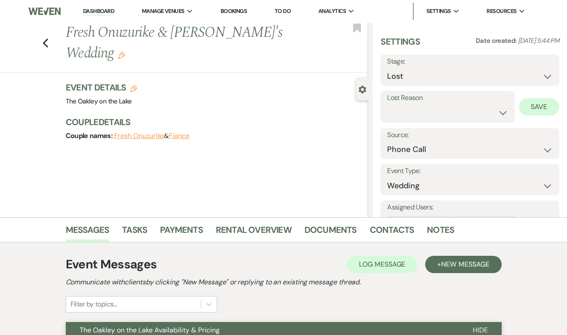
click at [539, 105] on button "Save" at bounding box center [539, 106] width 40 height 17
click at [42, 38] on icon "Previous" at bounding box center [45, 43] width 6 height 10
select select "8"
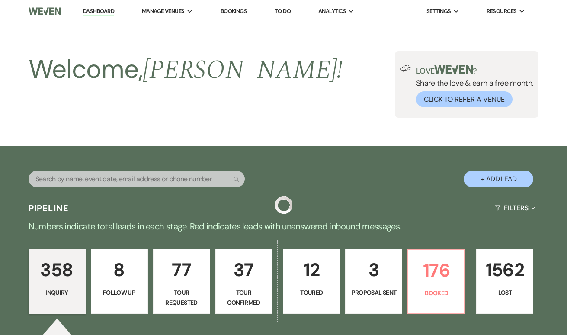
scroll to position [962, 0]
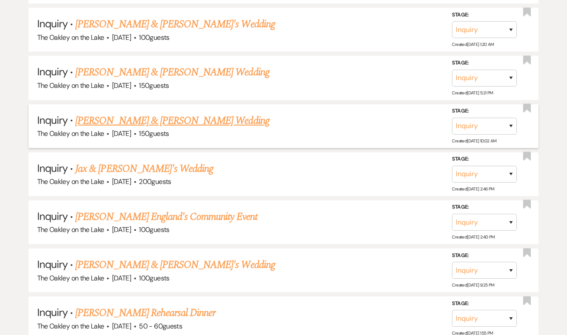
click at [151, 113] on link "[PERSON_NAME] & [PERSON_NAME] Wedding" at bounding box center [172, 121] width 194 height 16
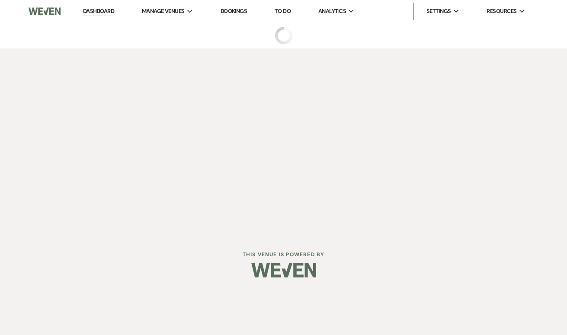
select select "5"
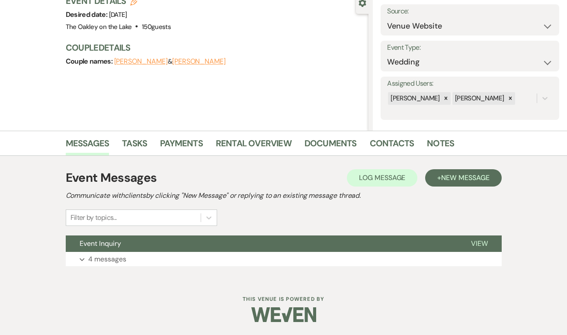
scroll to position [86, 0]
click at [92, 258] on p "4 messages" at bounding box center [107, 259] width 38 height 11
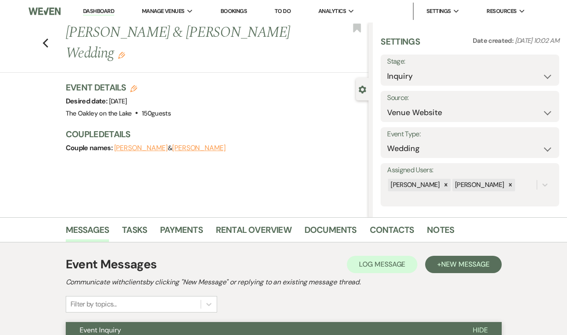
scroll to position [0, 0]
click at [465, 263] on span "New Message" at bounding box center [465, 264] width 48 height 9
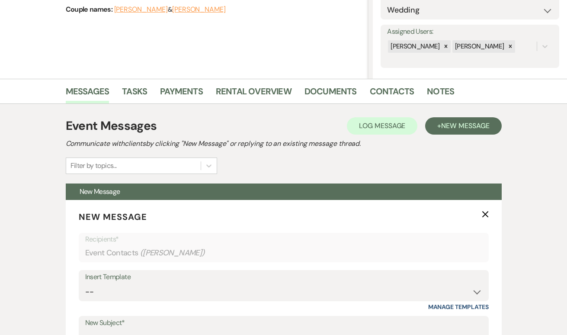
scroll to position [199, 0]
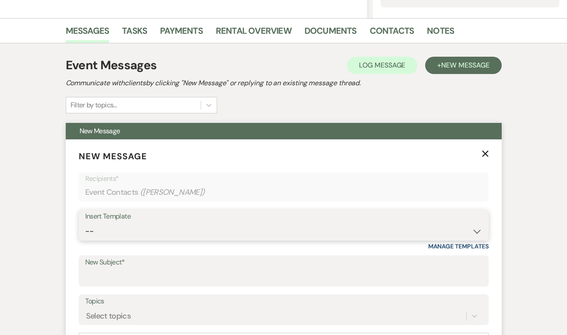
select select "6107"
type input "You’re Invited – Open Tours at [GEOGRAPHIC_DATA] on the Lake ✨"
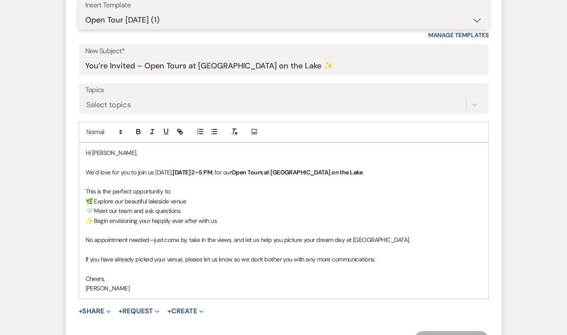
scroll to position [441, 0]
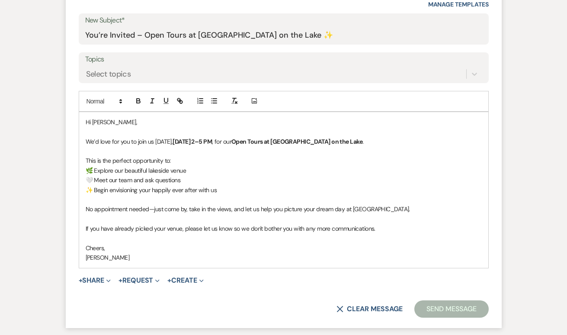
click at [456, 316] on form "New Message X Saving draft... Recipients* Event Contacts ( [PERSON_NAME] ) Inse…" at bounding box center [284, 112] width 436 height 430
click at [452, 304] on button "Send Message" at bounding box center [451, 308] width 74 height 17
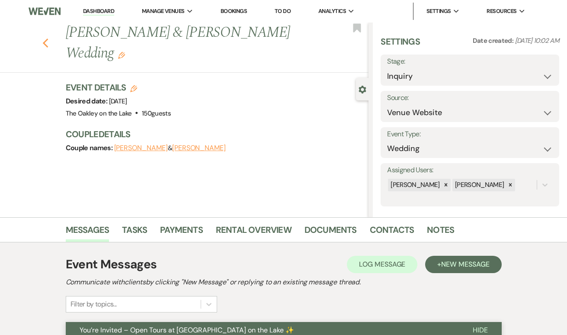
scroll to position [0, 0]
click at [47, 42] on icon "Previous" at bounding box center [45, 43] width 6 height 10
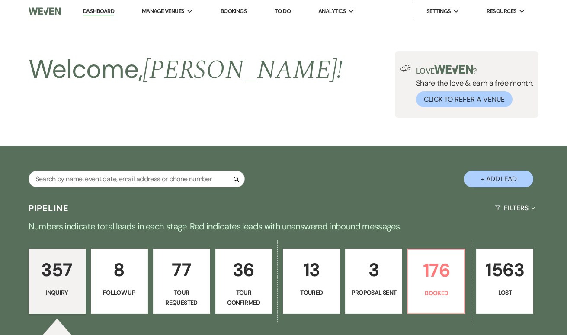
scroll to position [962, 0]
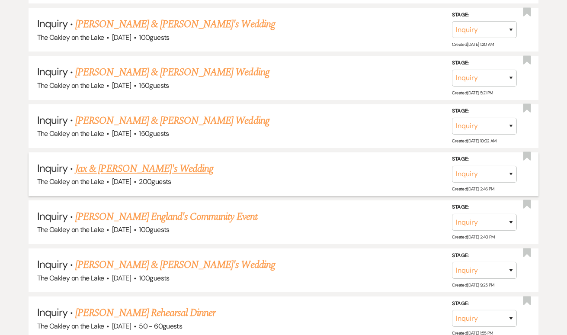
click at [106, 161] on link "Jax & [PERSON_NAME]'s Wedding" at bounding box center [144, 169] width 138 height 16
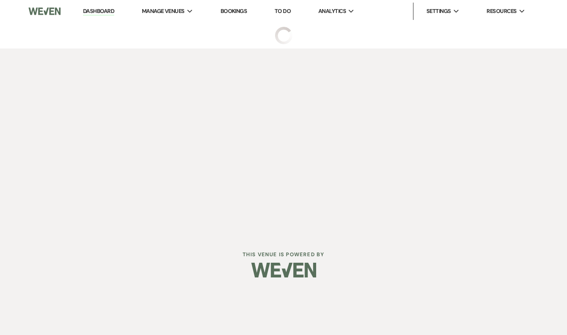
select select "5"
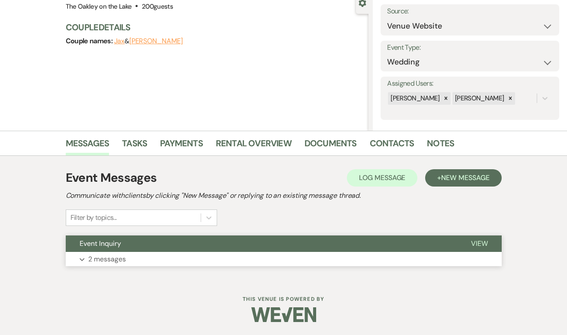
scroll to position [86, 0]
click at [99, 258] on p "2 messages" at bounding box center [107, 259] width 38 height 11
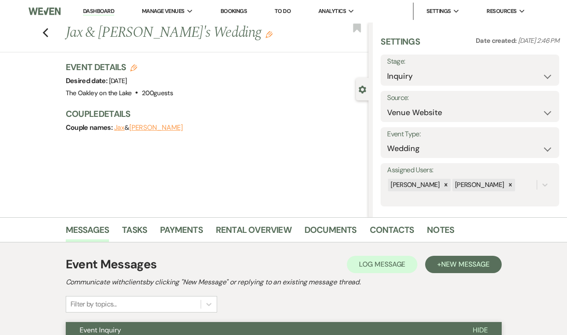
scroll to position [0, 0]
click at [477, 268] on span "New Message" at bounding box center [465, 264] width 48 height 9
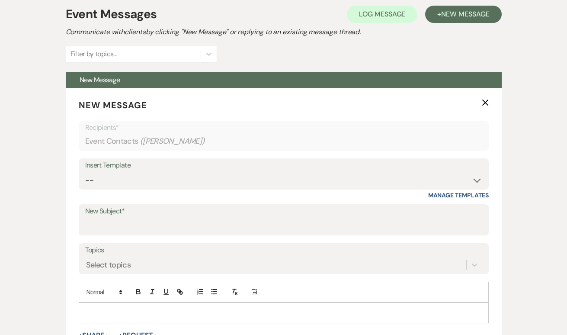
scroll to position [281, 0]
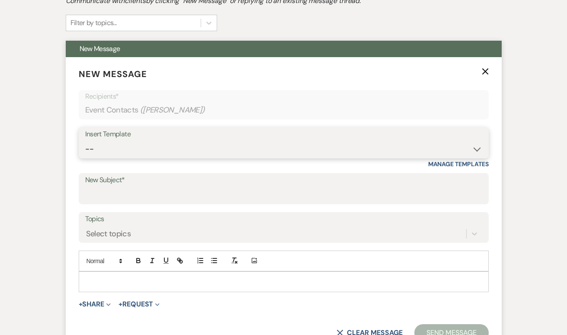
select select "6107"
type input "You’re Invited – Open Tours at [GEOGRAPHIC_DATA] on the Lake ✨"
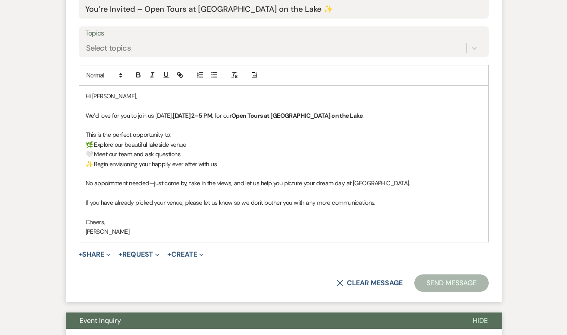
scroll to position [465, 0]
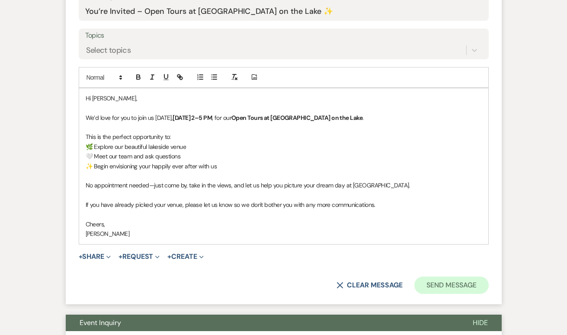
click at [440, 276] on button "Send Message" at bounding box center [451, 284] width 74 height 17
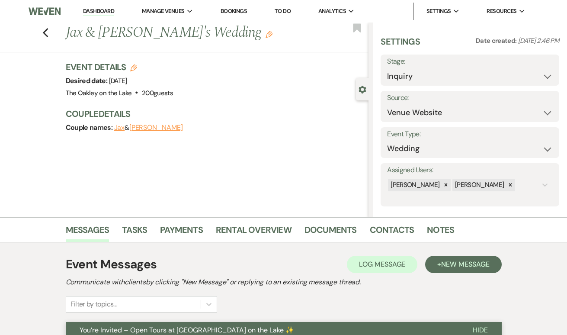
scroll to position [0, 0]
click at [42, 33] on icon "Previous" at bounding box center [45, 33] width 6 height 10
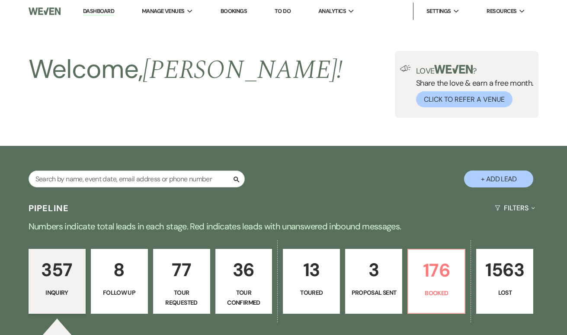
scroll to position [962, 0]
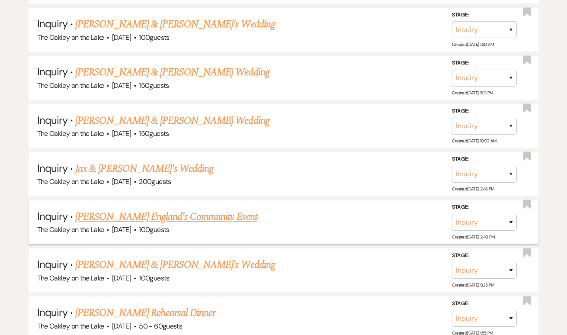
click at [157, 209] on link "[PERSON_NAME] England's Community Event" at bounding box center [166, 217] width 182 height 16
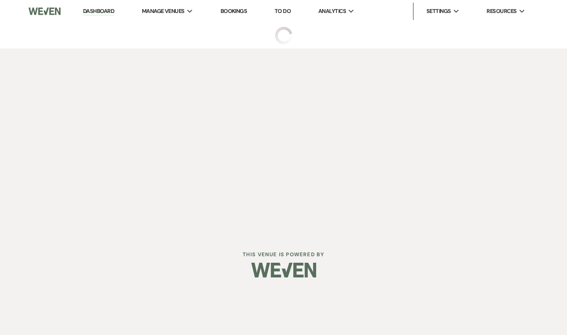
select select "5"
select select "7"
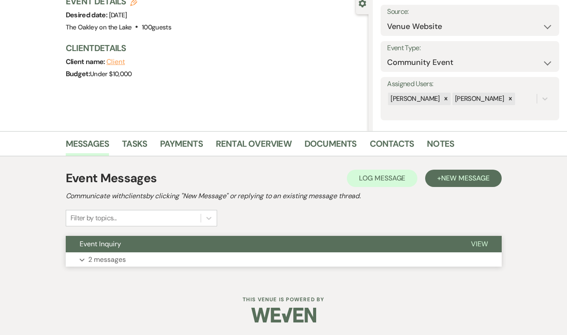
click at [127, 263] on button "Expand 2 messages" at bounding box center [284, 259] width 436 height 15
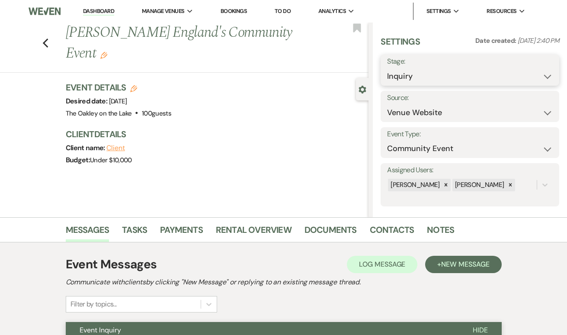
select select "8"
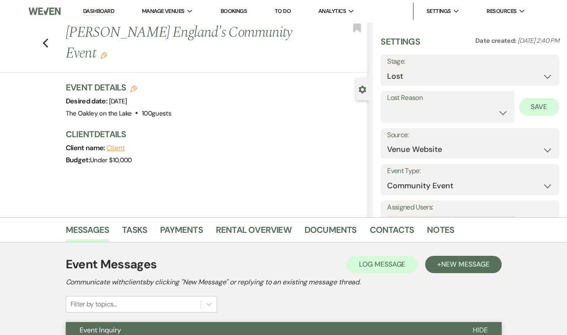
click at [547, 106] on button "Save" at bounding box center [539, 106] width 40 height 17
click at [42, 38] on icon "Previous" at bounding box center [45, 43] width 6 height 10
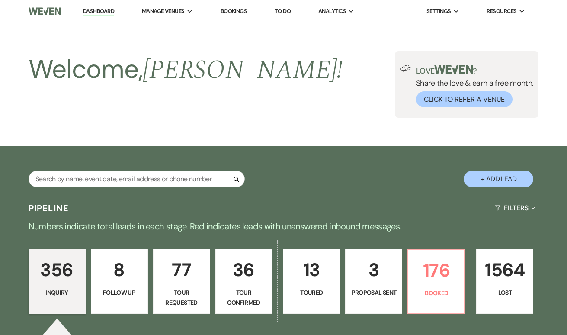
scroll to position [962, 0]
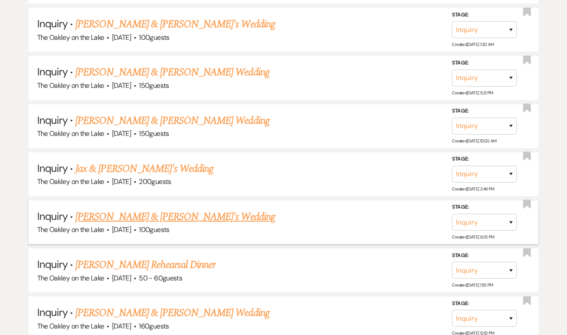
click at [121, 209] on link "[PERSON_NAME] & [PERSON_NAME]'s Wedding" at bounding box center [175, 217] width 200 height 16
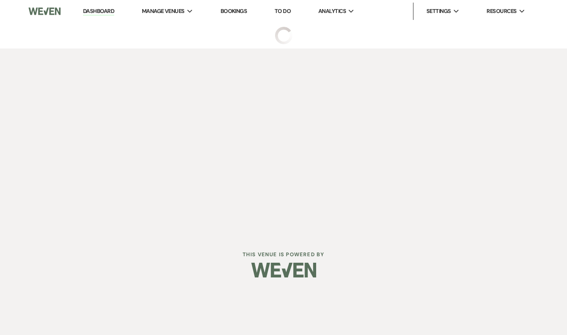
select select "5"
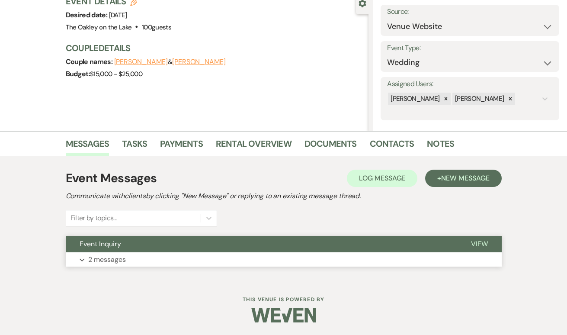
click at [103, 262] on p "2 messages" at bounding box center [107, 259] width 38 height 11
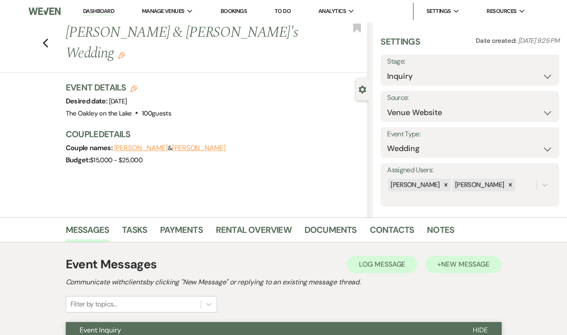
click at [464, 268] on span "New Message" at bounding box center [465, 264] width 48 height 9
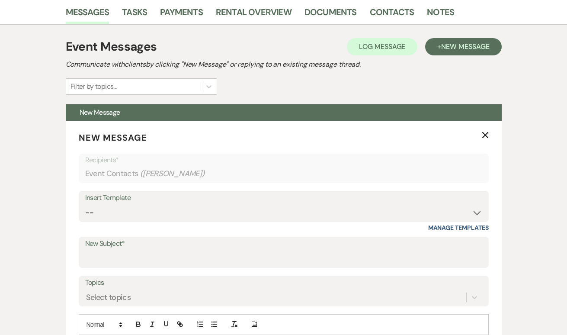
scroll to position [249, 0]
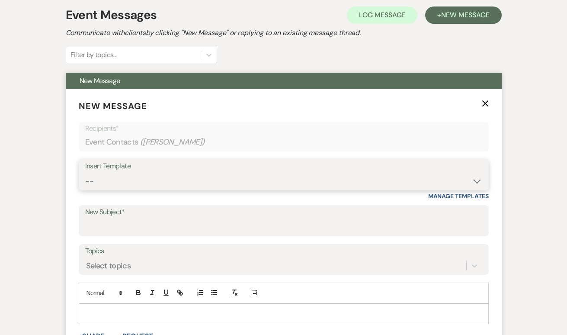
select select "6107"
type input "You’re Invited – Open Tours at [GEOGRAPHIC_DATA] on the Lake ✨"
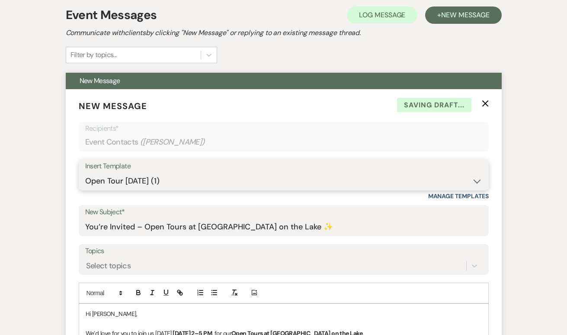
scroll to position [581, 0]
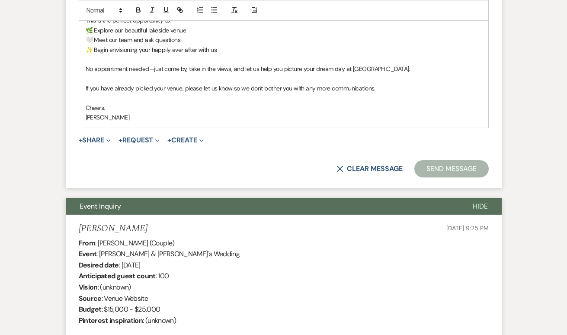
click at [444, 170] on button "Send Message" at bounding box center [451, 168] width 74 height 17
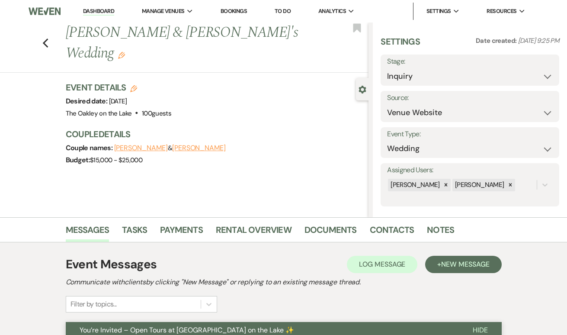
scroll to position [0, 0]
click at [47, 38] on icon "Previous" at bounding box center [45, 43] width 6 height 10
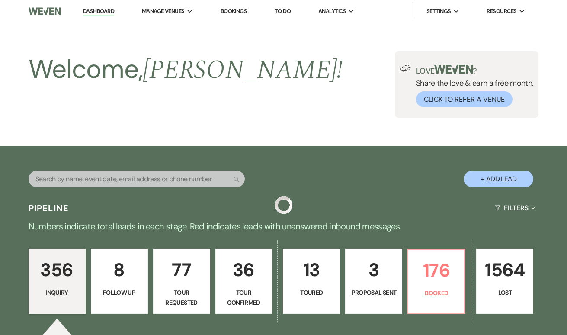
scroll to position [962, 0]
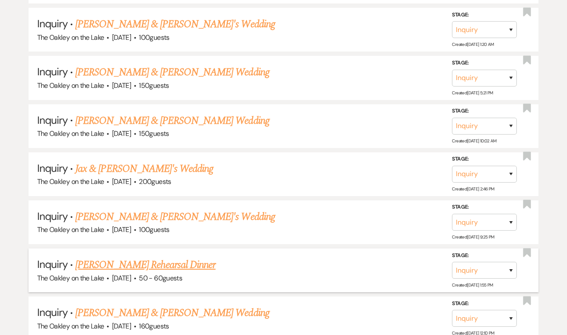
click at [116, 257] on link "[PERSON_NAME] Rehearsal Dinner" at bounding box center [145, 265] width 140 height 16
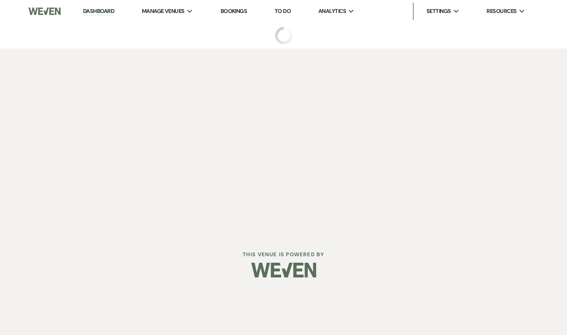
select select "5"
select select "11"
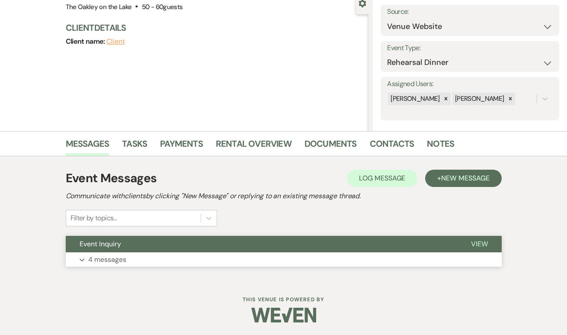
click at [111, 253] on button "Expand 4 messages" at bounding box center [284, 259] width 436 height 15
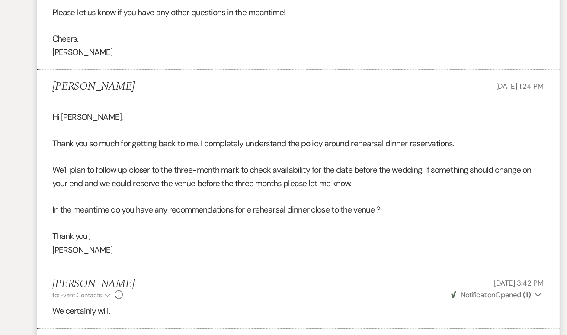
scroll to position [624, 0]
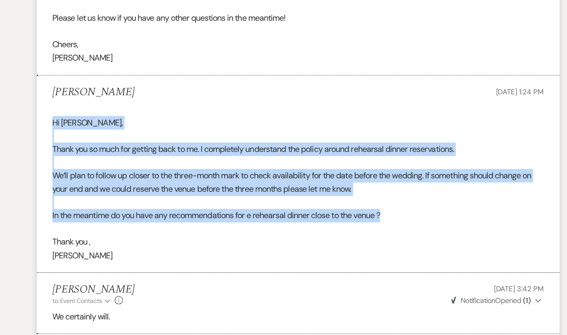
drag, startPoint x: 337, startPoint y: 170, endPoint x: 36, endPoint y: 93, distance: 310.3
click at [66, 93] on li "[PERSON_NAME] [DATE] 1:24 PM Hi [PERSON_NAME], Thank you so much for getting ba…" at bounding box center [284, 145] width 436 height 165
copy div "Hi [PERSON_NAME], Thank you so much for getting back to me. I completely unders…"
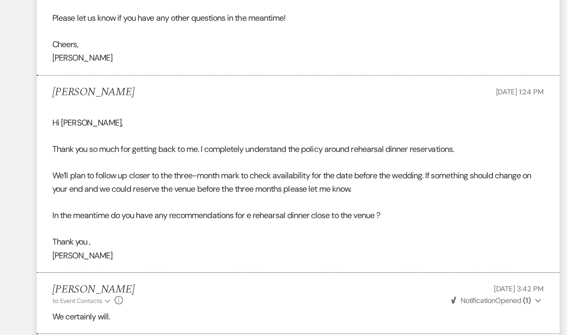
click at [141, 214] on li "[PERSON_NAME] [DATE] 1:24 PM Hi [PERSON_NAME], Thank you so much for getting ba…" at bounding box center [284, 145] width 436 height 165
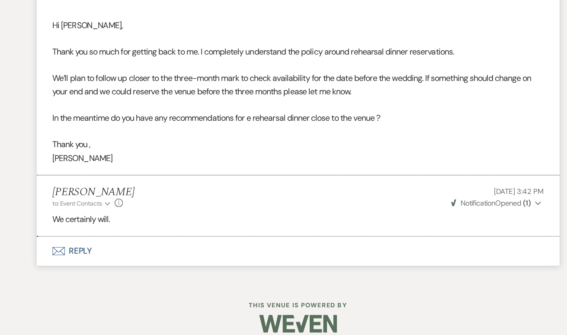
click at [66, 253] on button "Envelope Reply" at bounding box center [284, 265] width 436 height 24
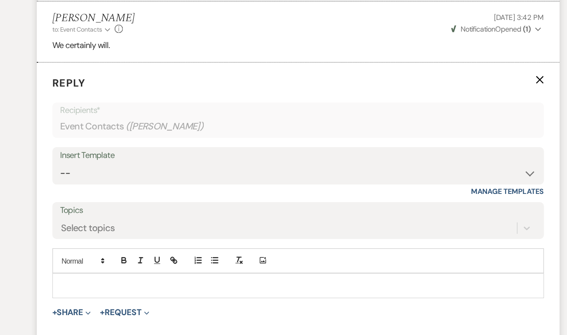
scroll to position [824, 0]
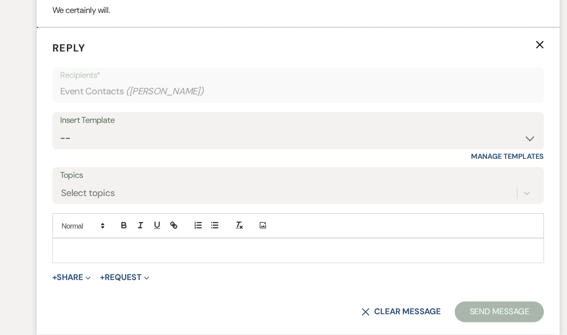
click at [87, 260] on p at bounding box center [284, 265] width 396 height 10
paste div
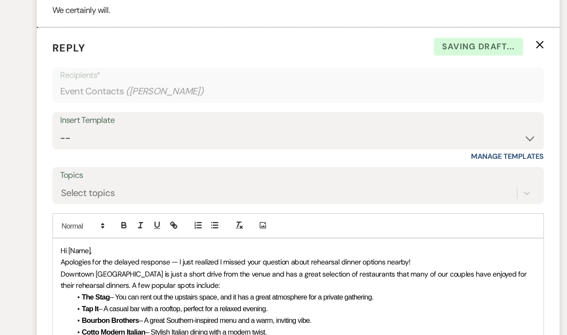
click at [88, 260] on p "Hi [Name]," at bounding box center [284, 265] width 396 height 10
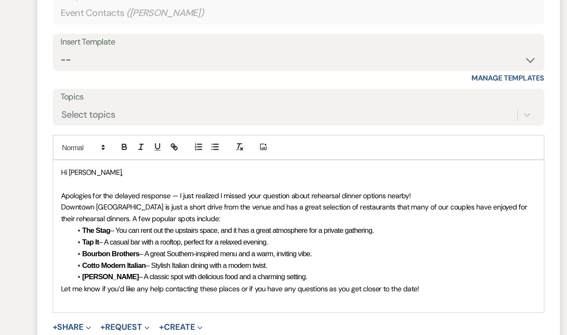
scroll to position [890, 0]
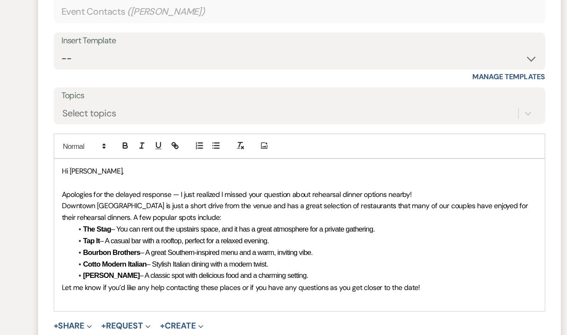
click at [400, 213] on p "Apologies for the delayed response — I just realized I missed your question abo…" at bounding box center [284, 218] width 396 height 10
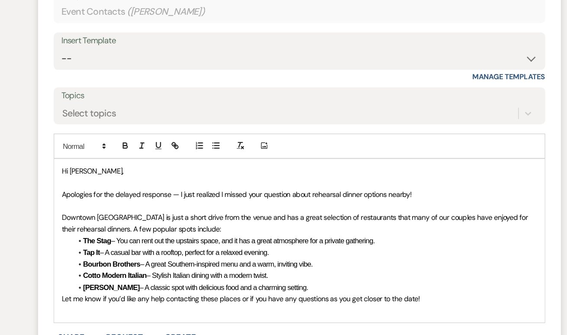
click at [270, 232] on p "Downtown [GEOGRAPHIC_DATA] is just a short drive from the venue and has a great…" at bounding box center [284, 241] width 396 height 19
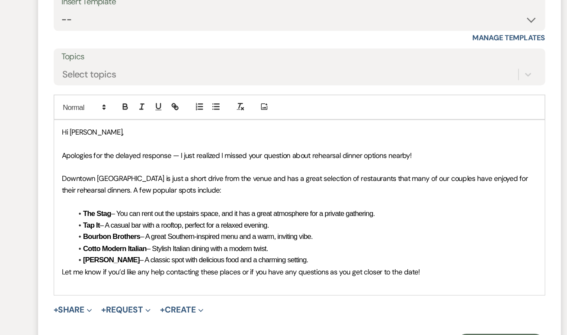
scroll to position [943, 0]
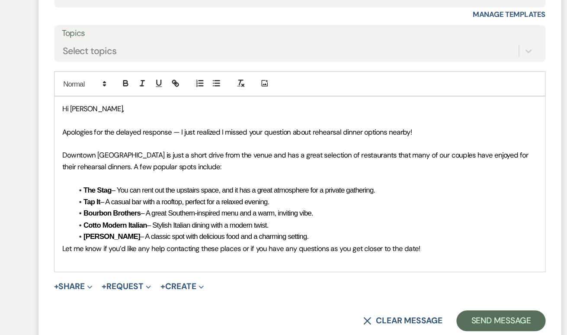
click at [268, 247] on li "[PERSON_NAME] – A classic spot with delicious food and a charming setting." at bounding box center [288, 252] width 388 height 10
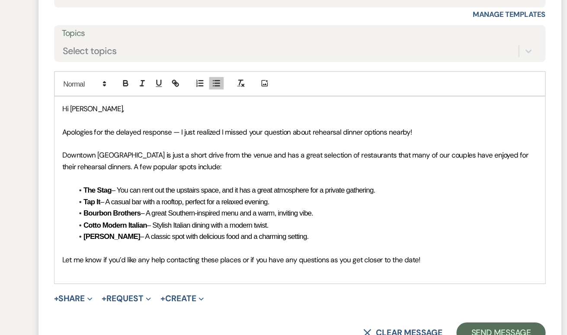
click at [323, 228] on li "Bourbon Brothers – A great Southern-inspired menu and a warm, inviting vibe." at bounding box center [288, 233] width 388 height 10
click at [117, 220] on span "– A casual bar with a rooftop, perfect for a relaxed evening." at bounding box center [187, 223] width 141 height 7
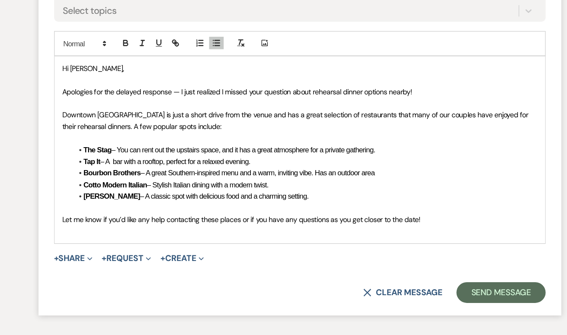
scroll to position [977, 0]
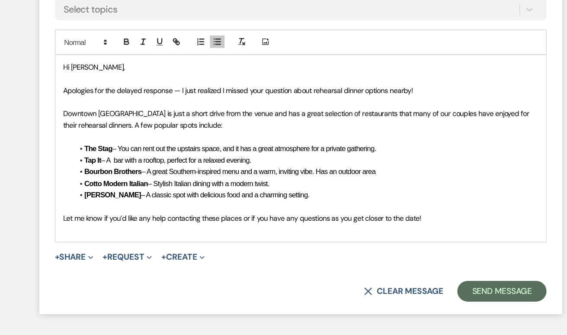
click at [288, 182] on div "Hi [PERSON_NAME], Apologies for the delayed response — I just realized I missed…" at bounding box center [283, 180] width 409 height 156
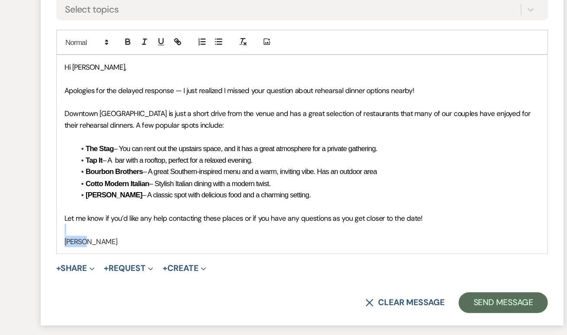
drag, startPoint x: 376, startPoint y: 168, endPoint x: 0, endPoint y: 156, distance: 376.1
click at [152, 252] on p "[PERSON_NAME]" at bounding box center [284, 257] width 396 height 10
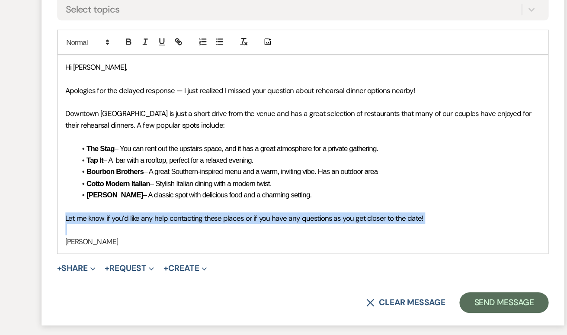
drag, startPoint x: 120, startPoint y: 178, endPoint x: 45, endPoint y: 162, distance: 76.6
click at [66, 165] on form "Reply X Draft saved! Recipients* Event Contacts ( [PERSON_NAME] ) Insert Templa…" at bounding box center [284, 126] width 436 height 401
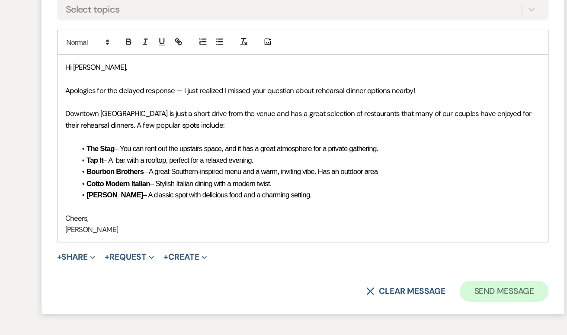
click at [414, 290] on button "Send Message" at bounding box center [451, 298] width 74 height 17
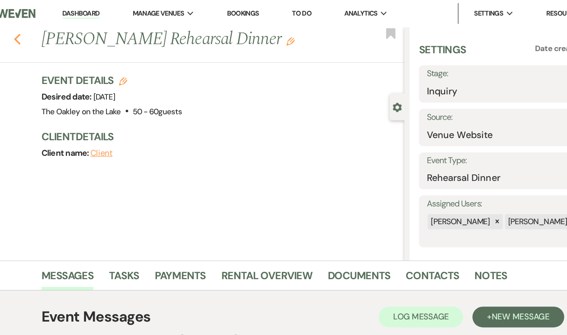
scroll to position [0, 0]
click at [42, 35] on icon "Previous" at bounding box center [45, 33] width 6 height 10
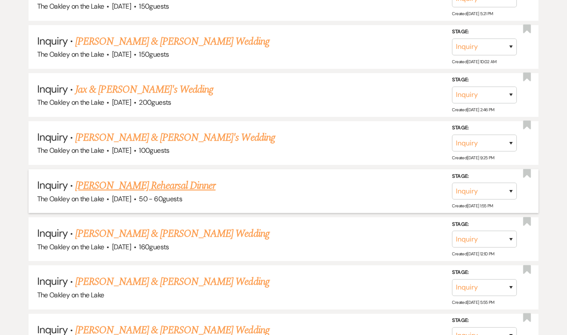
scroll to position [1042, 0]
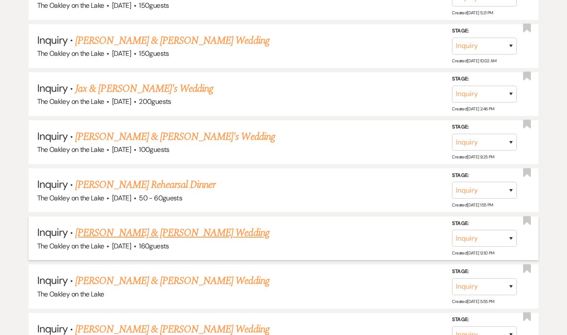
click at [126, 225] on link "[PERSON_NAME] & [PERSON_NAME] Wedding" at bounding box center [172, 233] width 194 height 16
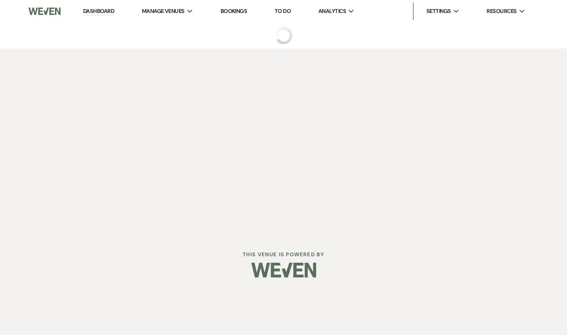
select select "5"
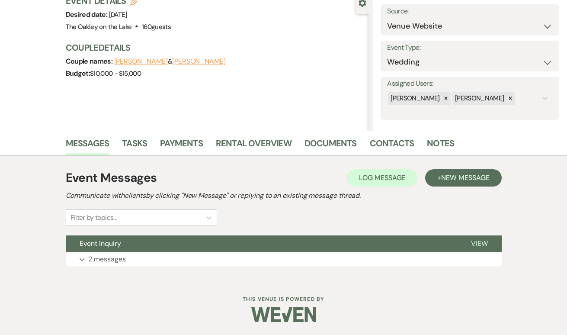
scroll to position [86, 0]
click at [107, 255] on p "2 messages" at bounding box center [107, 259] width 38 height 11
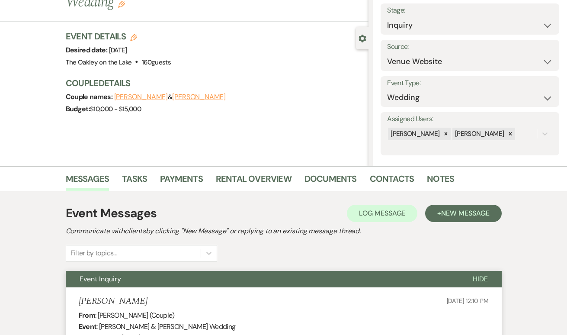
scroll to position [52, 0]
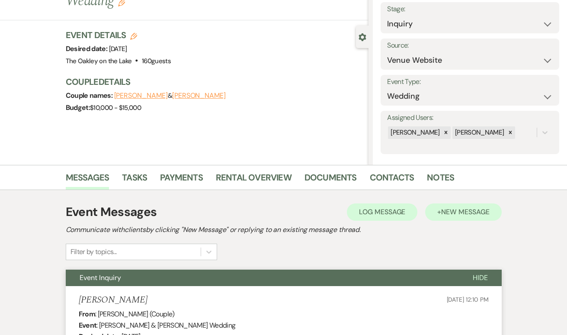
click at [453, 218] on button "+ New Message" at bounding box center [463, 211] width 76 height 17
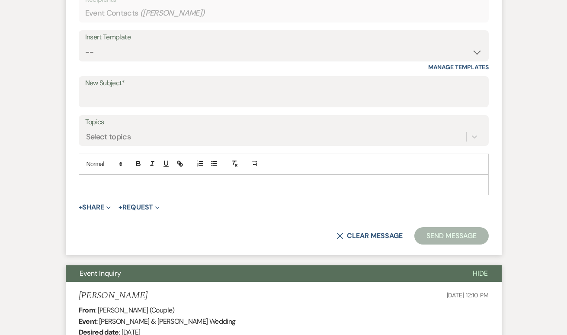
scroll to position [378, 0]
select select "6107"
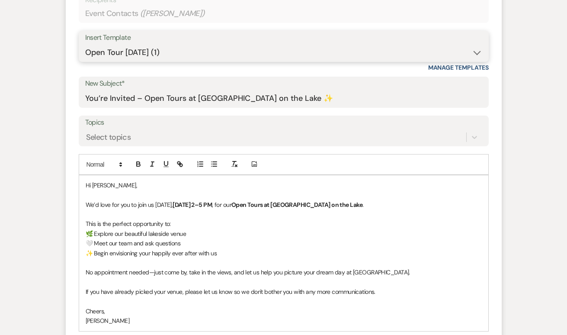
type input "You’re Invited – Open Tours at [GEOGRAPHIC_DATA] on the Lake ✨"
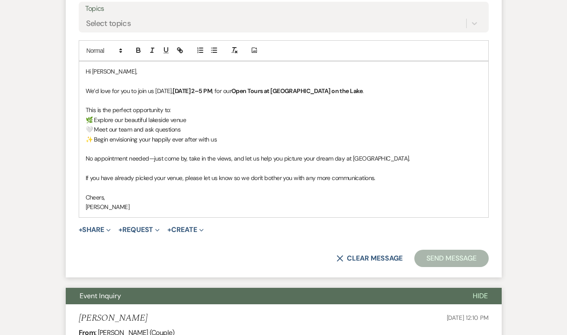
scroll to position [506, 0]
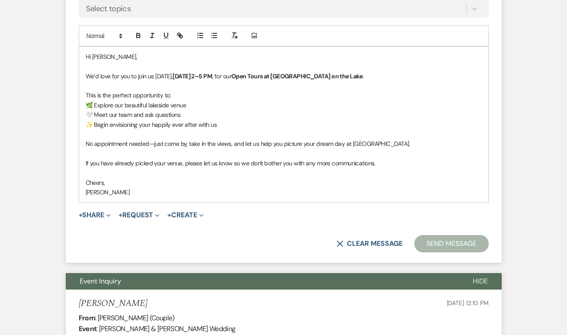
click at [457, 237] on button "Send Message" at bounding box center [451, 243] width 74 height 17
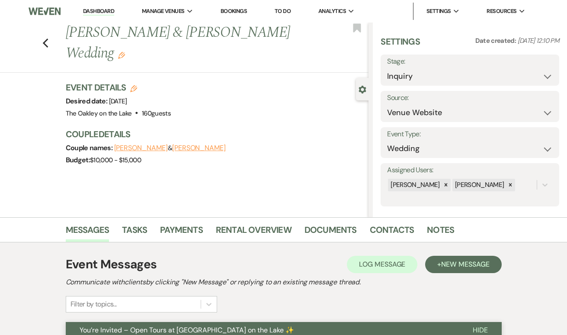
scroll to position [0, 0]
click at [47, 42] on icon "Previous" at bounding box center [45, 43] width 6 height 10
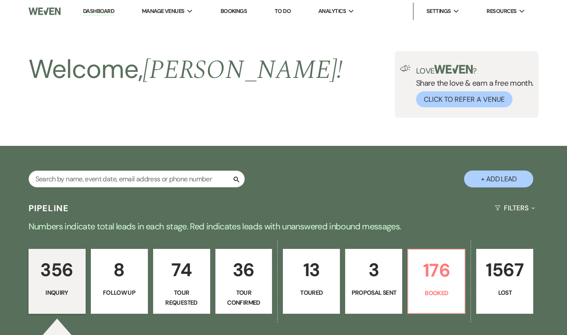
scroll to position [1042, 0]
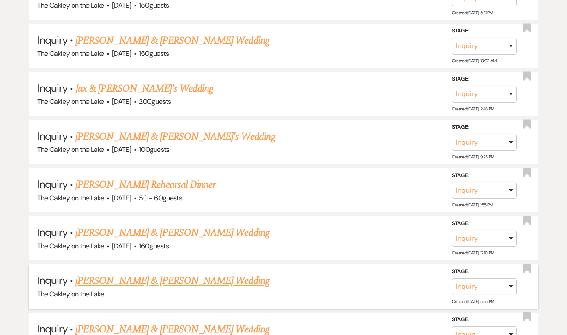
click at [152, 273] on link "[PERSON_NAME] & [PERSON_NAME] Wedding" at bounding box center [172, 281] width 194 height 16
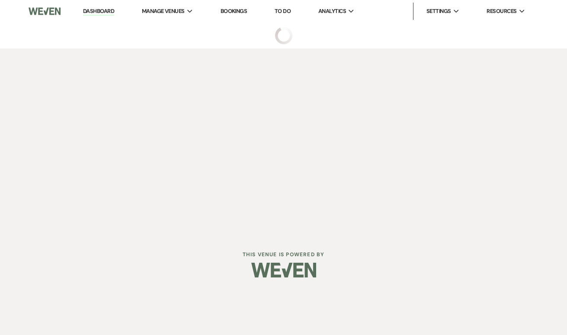
select select "5"
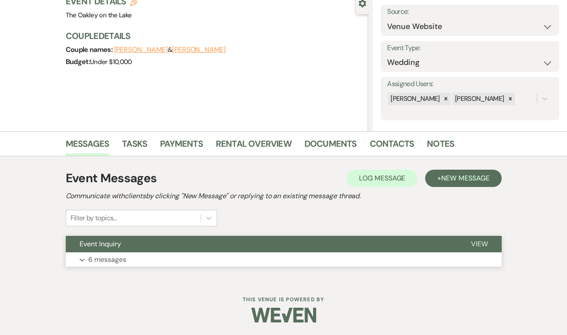
click at [152, 263] on button "Expand 6 messages" at bounding box center [284, 259] width 436 height 15
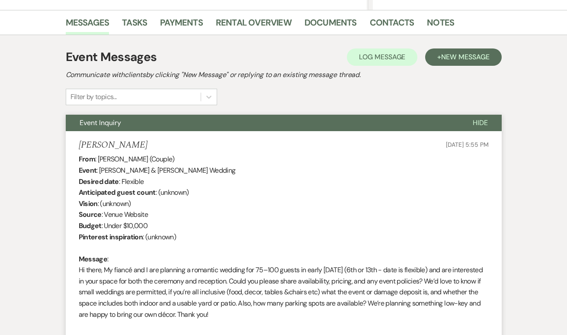
scroll to position [202, 0]
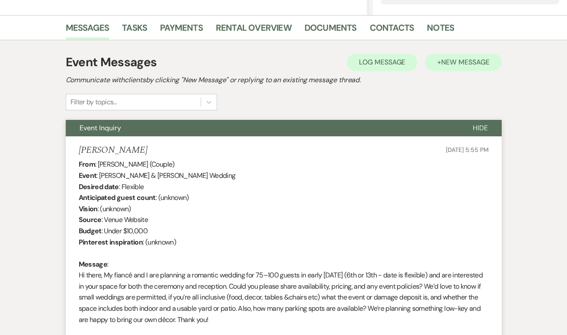
click at [441, 58] on span "New Message" at bounding box center [465, 62] width 48 height 9
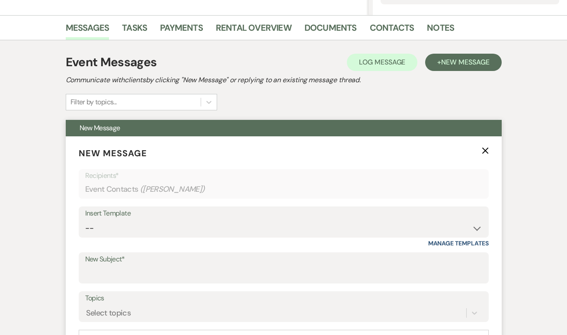
click at [325, 218] on div "Insert Template" at bounding box center [283, 213] width 397 height 13
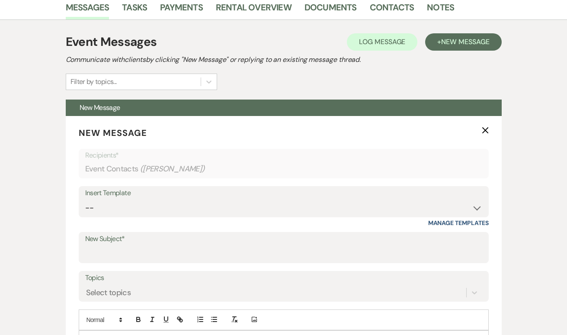
scroll to position [230, 0]
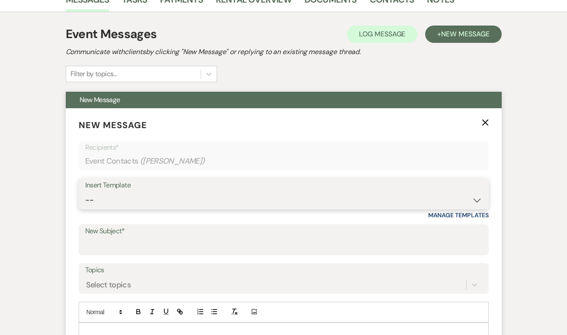
select select "6107"
type input "You’re Invited – Open Tours at [GEOGRAPHIC_DATA] on the Lake ✨"
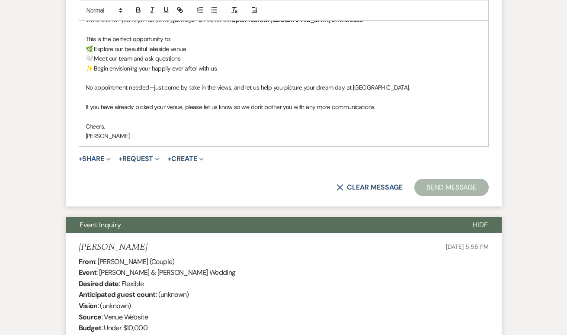
scroll to position [563, 0]
click at [454, 189] on button "Send Message" at bounding box center [451, 186] width 74 height 17
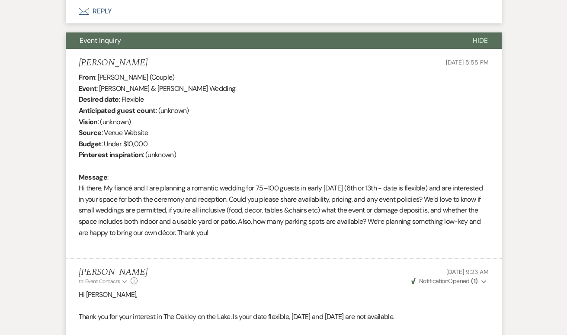
scroll to position [0, 0]
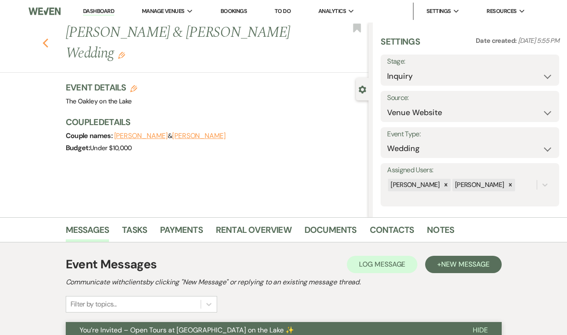
click at [45, 38] on icon "Previous" at bounding box center [45, 43] width 6 height 10
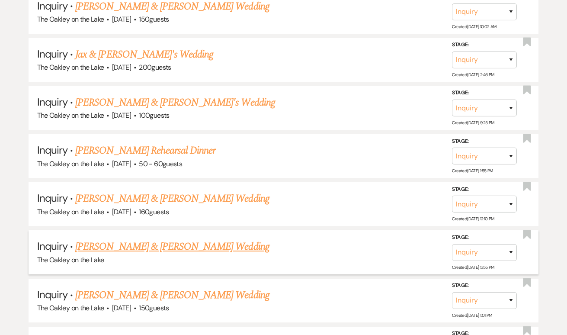
scroll to position [1089, 0]
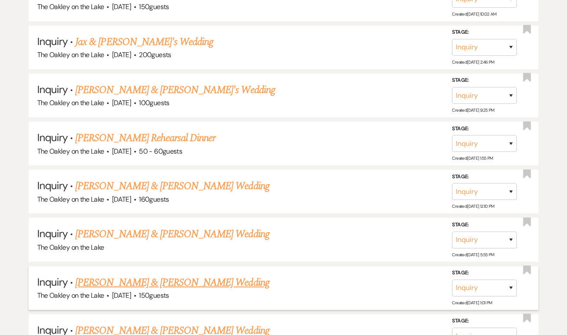
click at [109, 275] on link "[PERSON_NAME] & [PERSON_NAME] Wedding" at bounding box center [172, 283] width 194 height 16
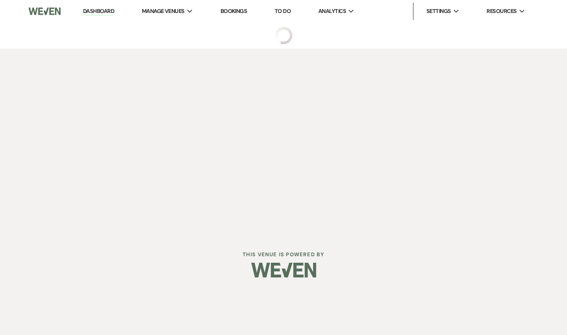
select select "5"
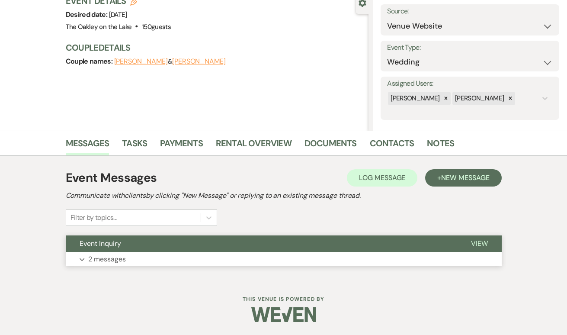
scroll to position [86, 0]
click at [109, 260] on p "2 messages" at bounding box center [107, 259] width 38 height 11
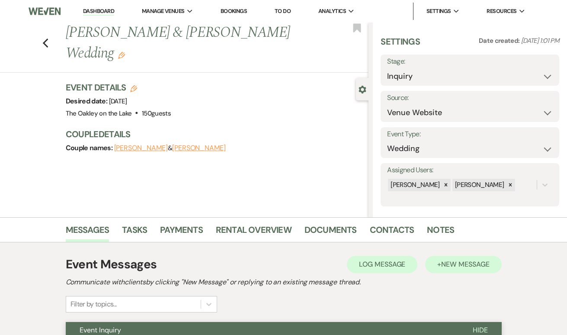
scroll to position [0, 0]
click at [460, 261] on span "New Message" at bounding box center [465, 264] width 48 height 9
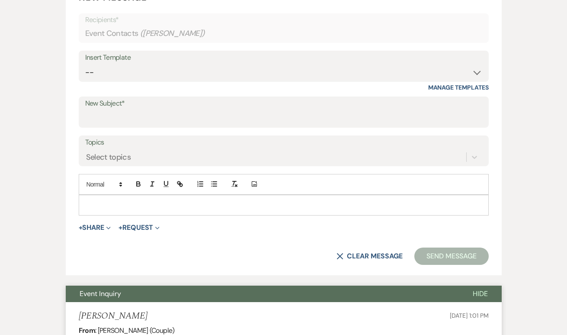
scroll to position [381, 0]
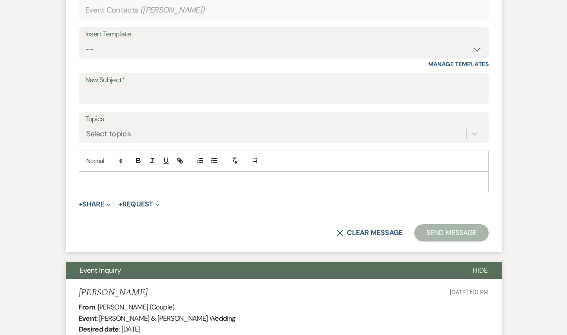
click at [290, 61] on div "Insert Template -- Weven Planning Portal Introduction (Booked Events) Tour Requ…" at bounding box center [284, 47] width 410 height 41
select select "6107"
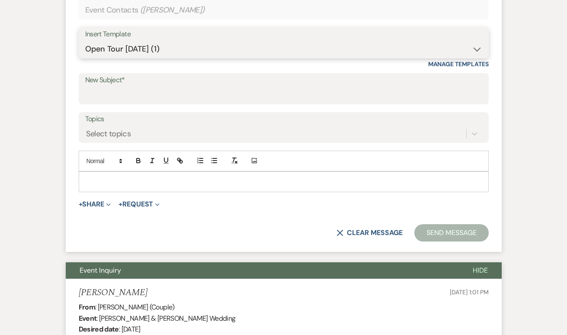
type input "You’re Invited – Open Tours at [GEOGRAPHIC_DATA] on the Lake ✨"
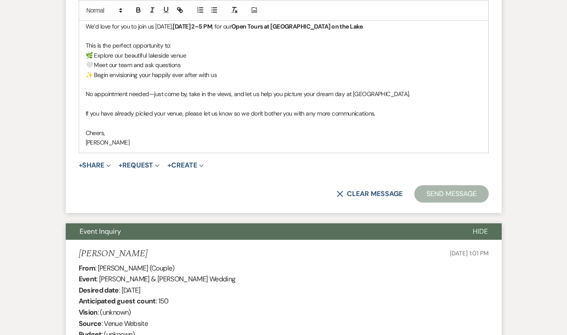
scroll to position [557, 0]
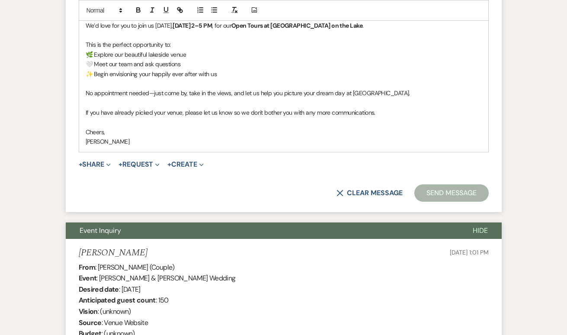
click at [444, 189] on button "Send Message" at bounding box center [451, 192] width 74 height 17
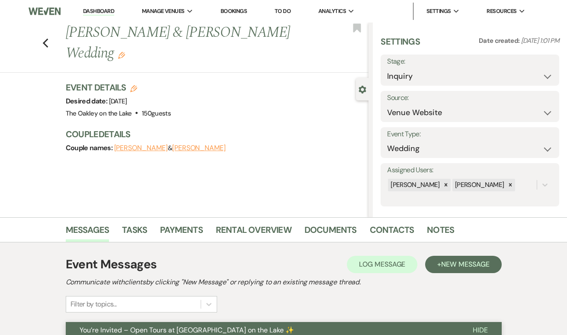
scroll to position [0, 0]
click at [43, 45] on icon "Previous" at bounding box center [45, 43] width 6 height 10
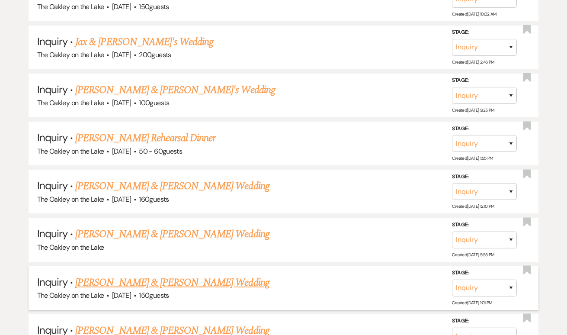
scroll to position [1120, 0]
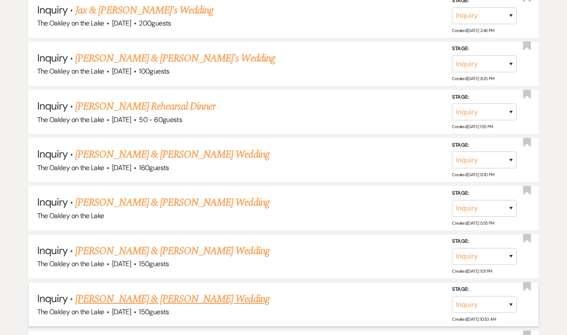
click at [99, 291] on link "[PERSON_NAME] & [PERSON_NAME] Wedding" at bounding box center [172, 299] width 194 height 16
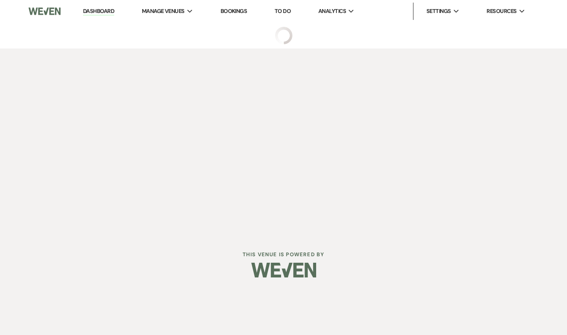
select select "5"
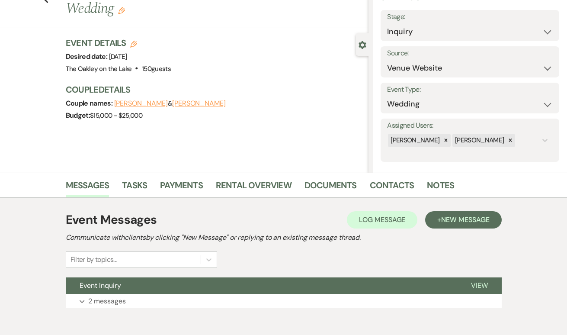
scroll to position [73, 0]
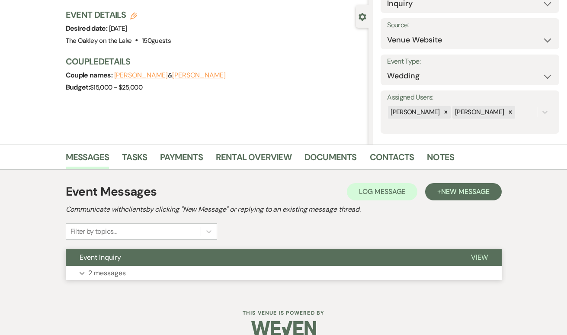
click at [99, 276] on p "2 messages" at bounding box center [107, 272] width 38 height 11
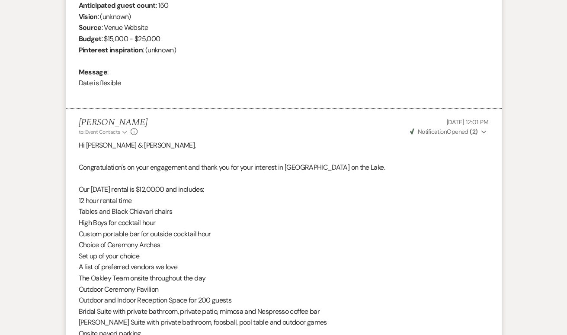
scroll to position [144, 0]
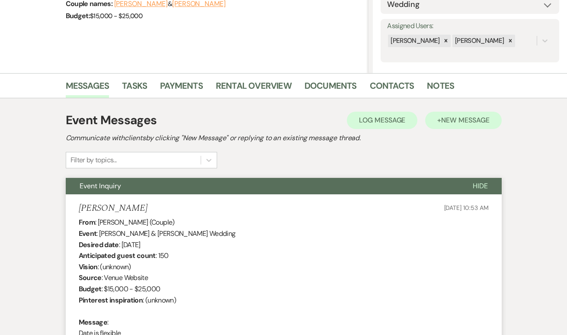
click at [459, 119] on span "New Message" at bounding box center [465, 120] width 48 height 9
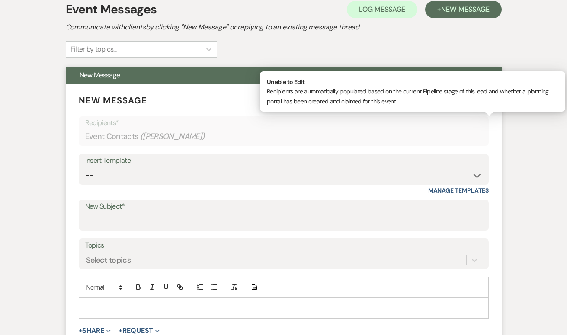
scroll to position [270, 0]
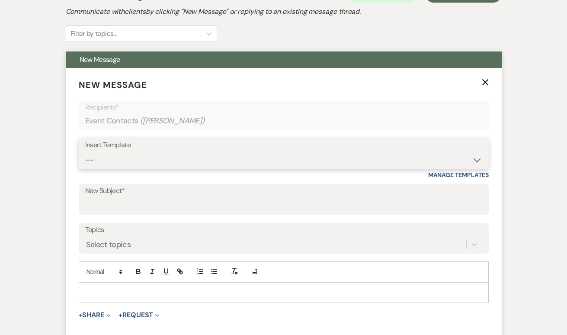
select select "6107"
type input "You’re Invited – Open Tours at [GEOGRAPHIC_DATA] on the Lake ✨"
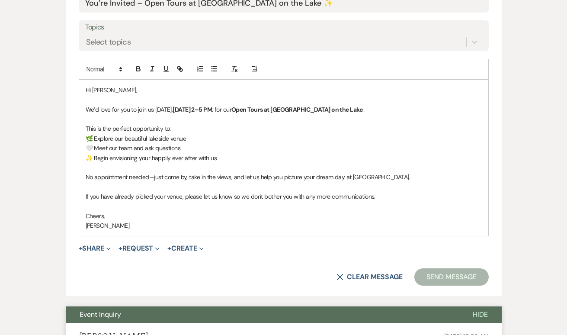
scroll to position [476, 0]
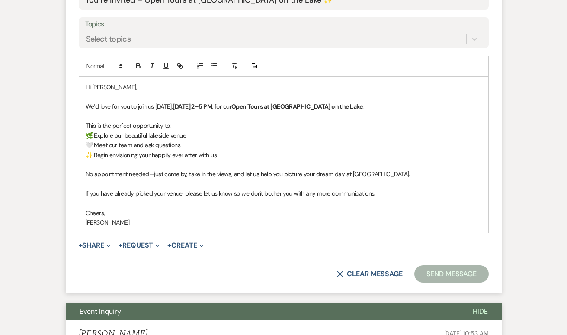
click at [436, 267] on button "Send Message" at bounding box center [451, 273] width 74 height 17
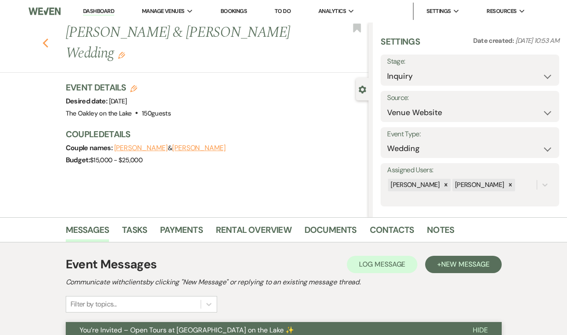
scroll to position [0, 0]
click at [44, 41] on icon "Previous" at bounding box center [45, 43] width 6 height 10
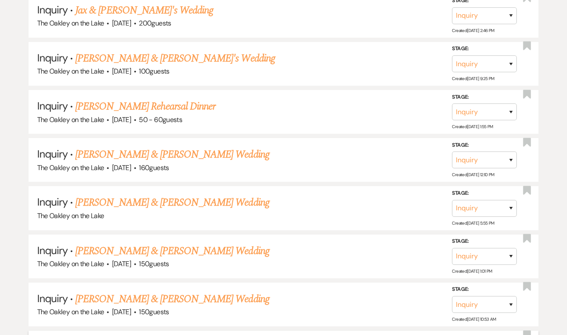
scroll to position [1204, 0]
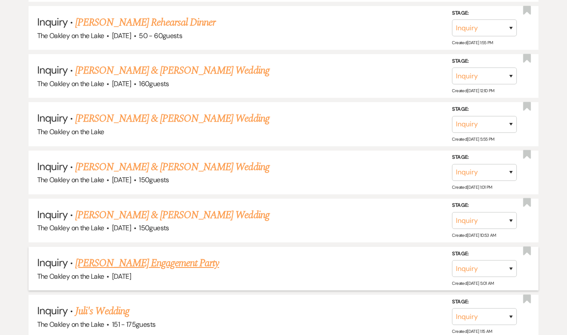
click at [116, 255] on link "[PERSON_NAME] Engagement Party" at bounding box center [147, 263] width 144 height 16
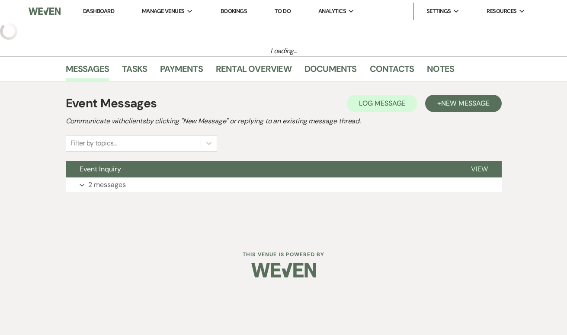
select select "5"
select select "10"
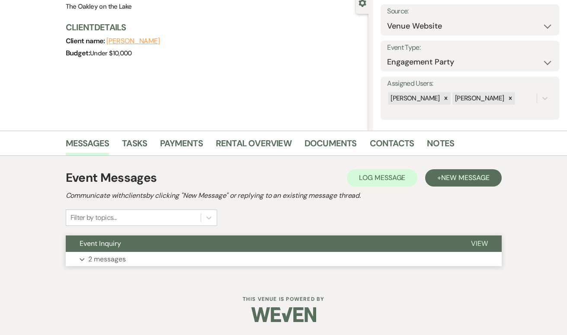
scroll to position [86, 0]
click at [107, 261] on p "2 messages" at bounding box center [107, 259] width 38 height 11
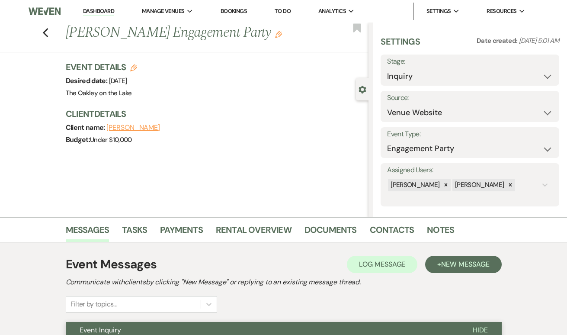
scroll to position [0, 0]
select select "8"
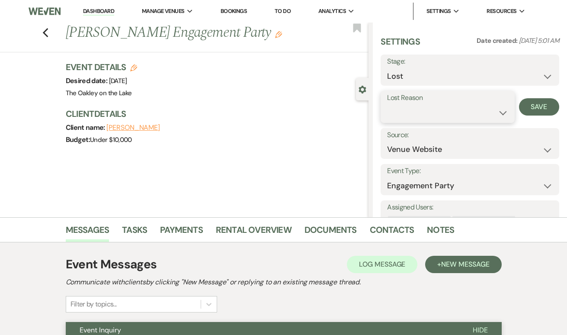
select select "7"
click at [549, 106] on button "Save" at bounding box center [539, 106] width 40 height 17
click at [45, 34] on use "button" at bounding box center [45, 33] width 6 height 10
select select "8"
select select "7"
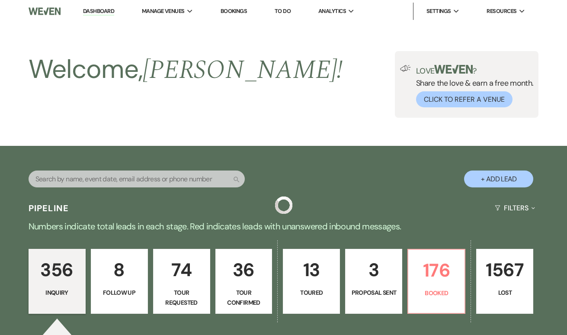
scroll to position [1204, 0]
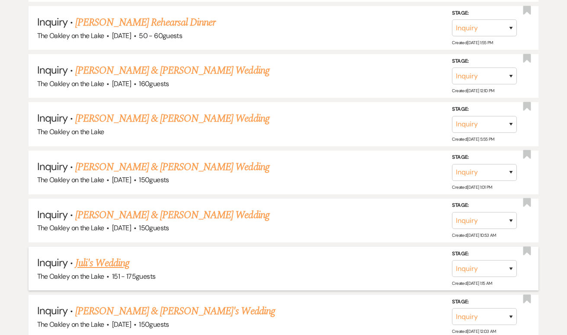
click at [90, 255] on link "Juli's Wedding" at bounding box center [102, 263] width 54 height 16
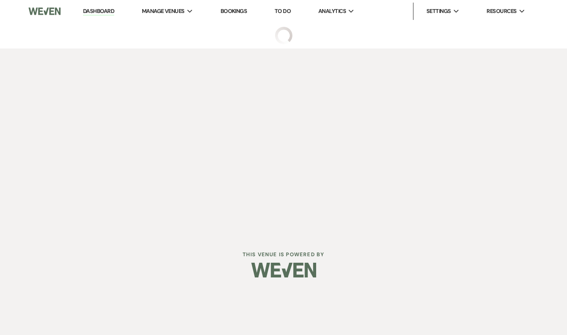
select select "4"
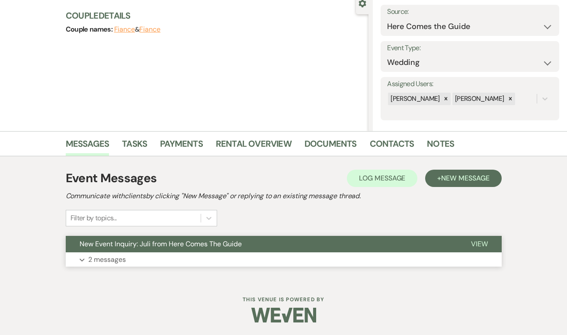
click at [90, 257] on p "2 messages" at bounding box center [107, 259] width 38 height 11
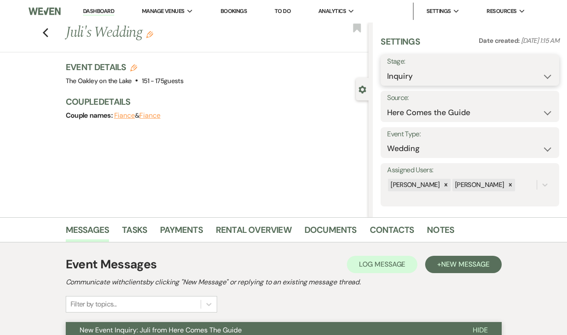
select select "8"
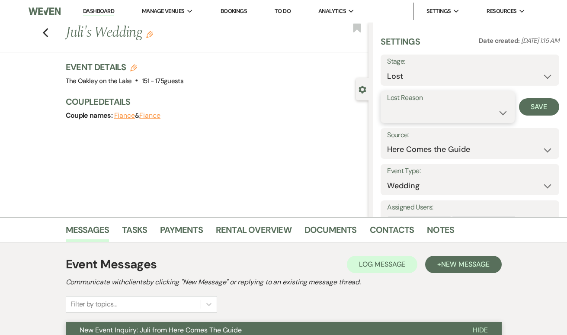
select select "5"
click at [542, 106] on button "Save" at bounding box center [539, 106] width 40 height 17
click at [45, 32] on use "button" at bounding box center [45, 33] width 6 height 10
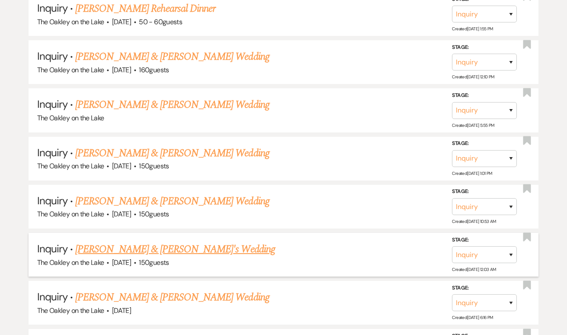
scroll to position [1220, 0]
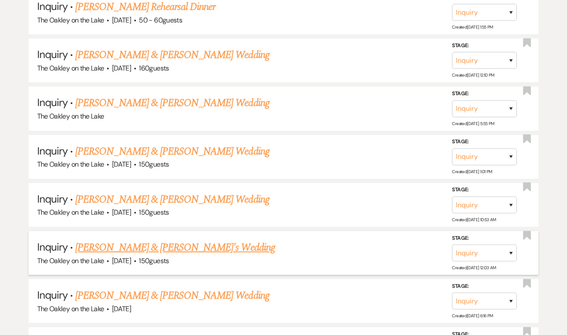
click at [120, 240] on link "[PERSON_NAME] & [PERSON_NAME]'s Wedding" at bounding box center [175, 248] width 200 height 16
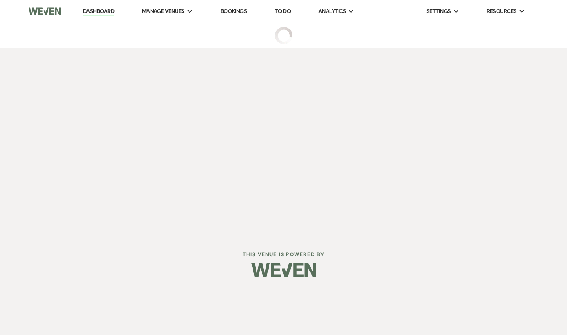
select select "5"
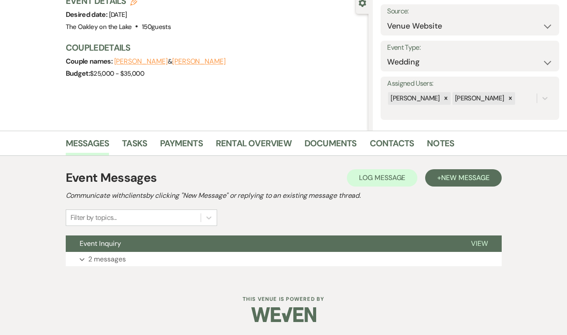
scroll to position [86, 0]
click at [102, 269] on div "Event Messages Log Log Message + New Message Communicate with clients by clicki…" at bounding box center [284, 218] width 436 height 106
click at [99, 261] on p "2 messages" at bounding box center [107, 259] width 38 height 11
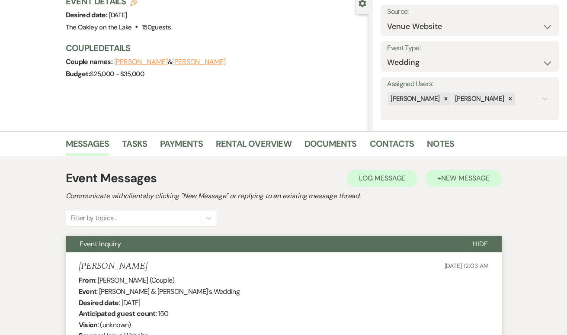
click at [460, 179] on span "New Message" at bounding box center [465, 177] width 48 height 9
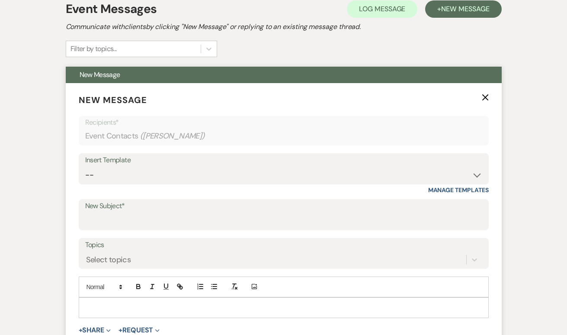
scroll to position [303, 0]
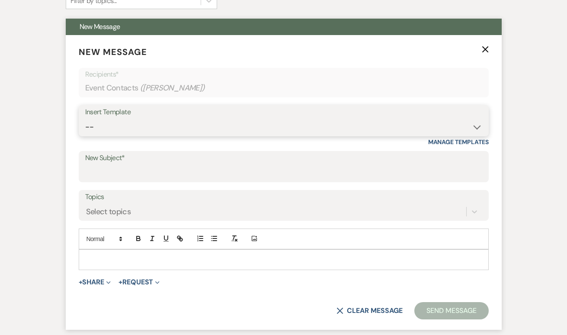
select select "6107"
type input "You’re Invited – Open Tours at [GEOGRAPHIC_DATA] on the Lake ✨"
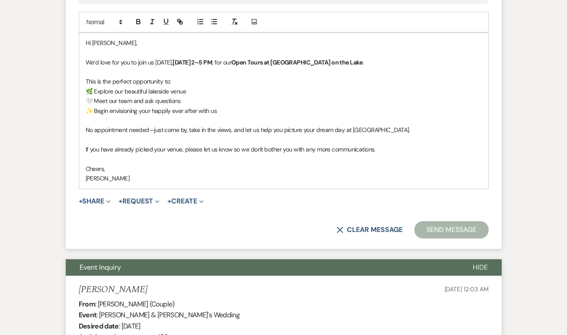
scroll to position [525, 0]
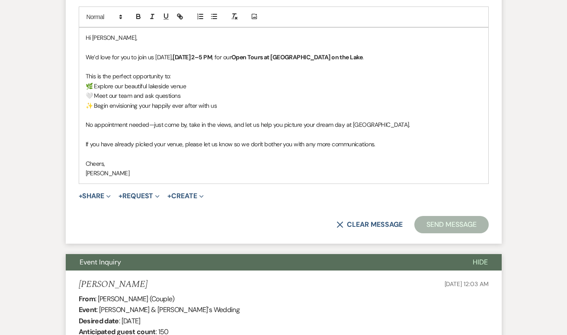
click at [452, 225] on button "Send Message" at bounding box center [451, 224] width 74 height 17
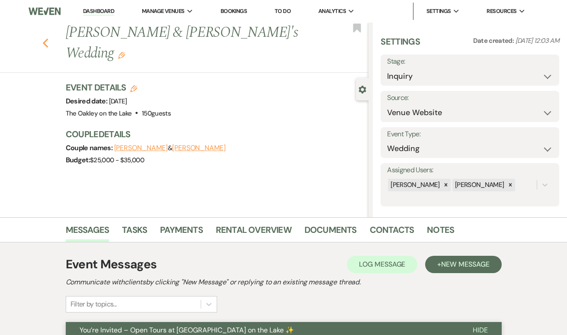
scroll to position [0, 0]
click at [43, 46] on icon "Previous" at bounding box center [45, 43] width 6 height 10
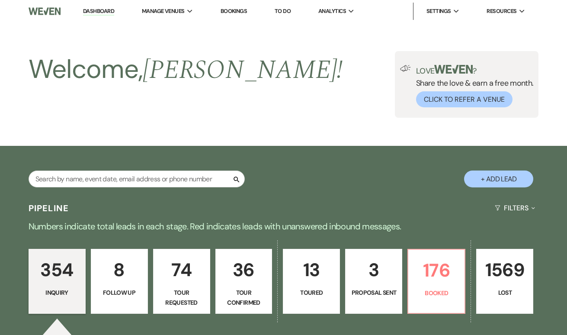
scroll to position [1220, 0]
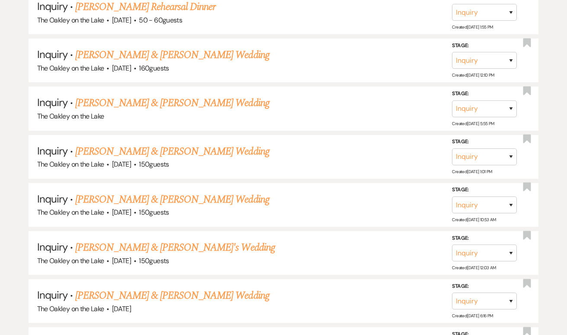
click at [135, 288] on link "[PERSON_NAME] & [PERSON_NAME] Wedding" at bounding box center [172, 296] width 194 height 16
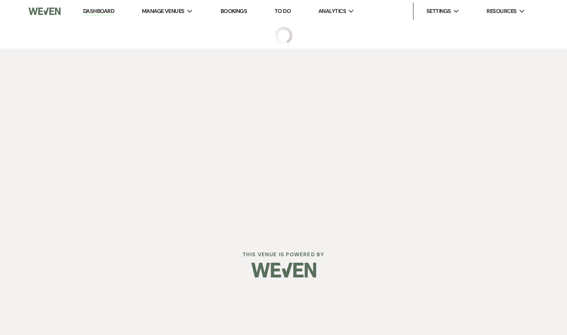
click at [135, 273] on div at bounding box center [283, 270] width 443 height 41
select select "5"
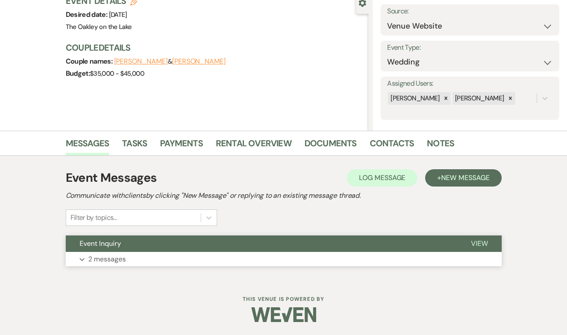
scroll to position [86, 0]
click at [119, 257] on p "2 messages" at bounding box center [107, 259] width 38 height 11
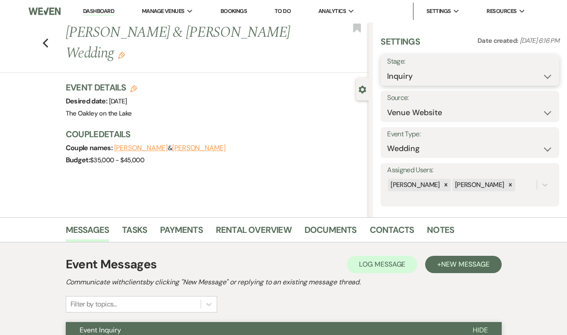
scroll to position [0, 0]
select select "8"
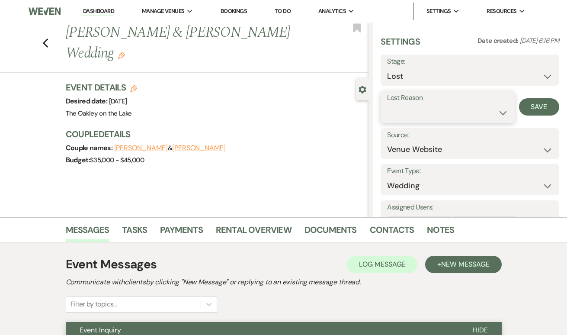
select select "5"
click at [540, 103] on button "Save" at bounding box center [539, 106] width 40 height 17
